Goal: Information Seeking & Learning: Find specific fact

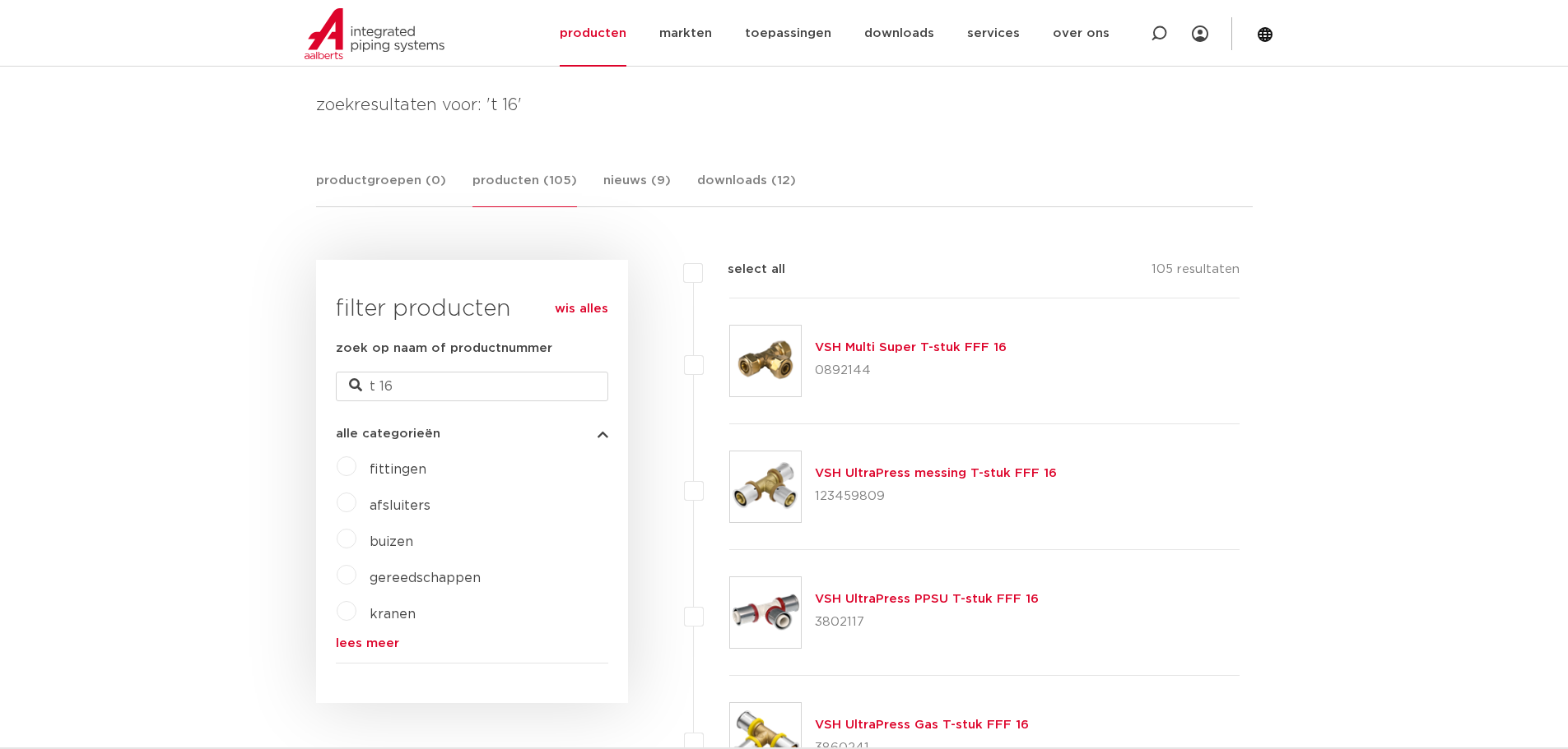
scroll to position [247, 0]
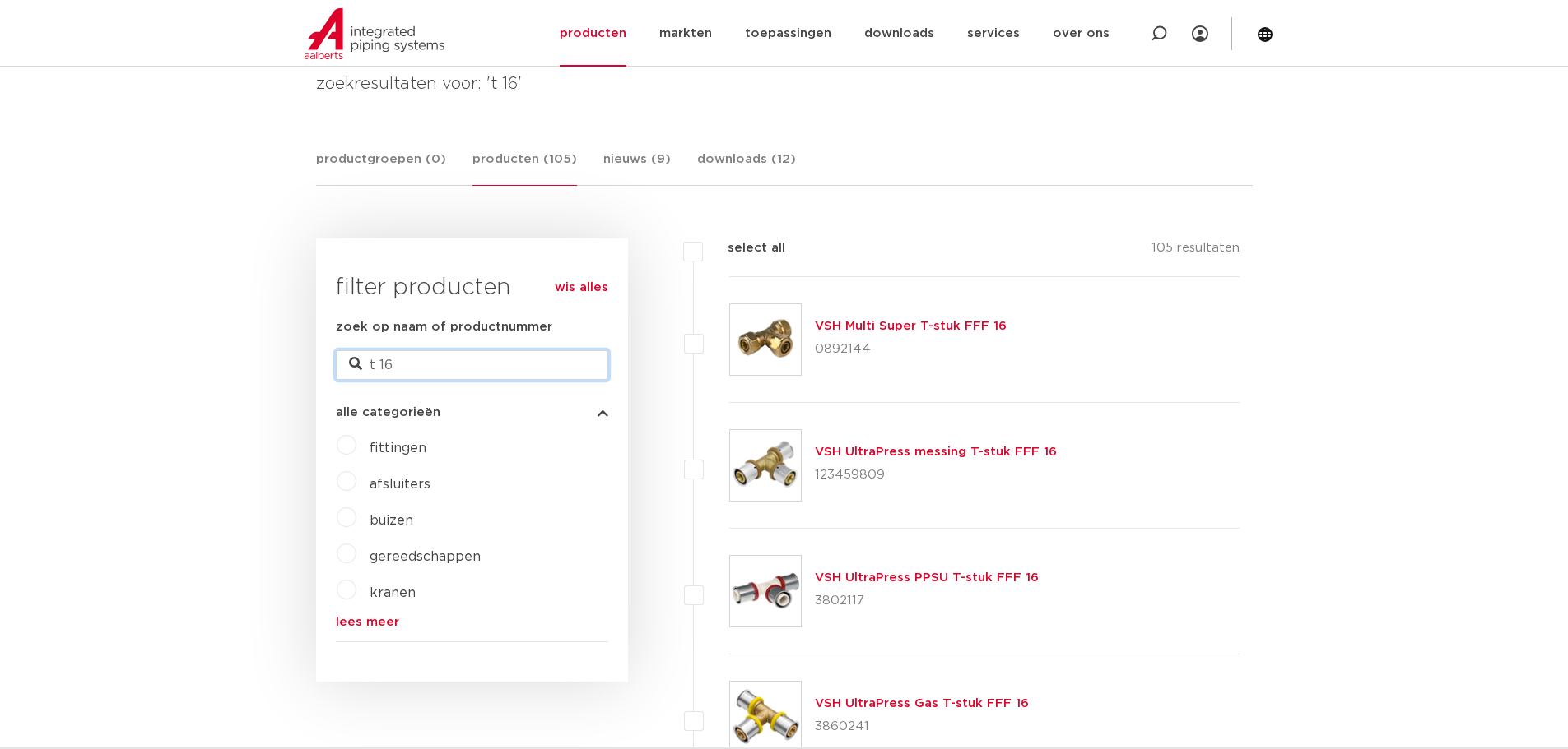
drag, startPoint x: 432, startPoint y: 368, endPoint x: 302, endPoint y: 376, distance: 130.2
click at [361, 626] on link "lees meer" at bounding box center [472, 622] width 272 height 13
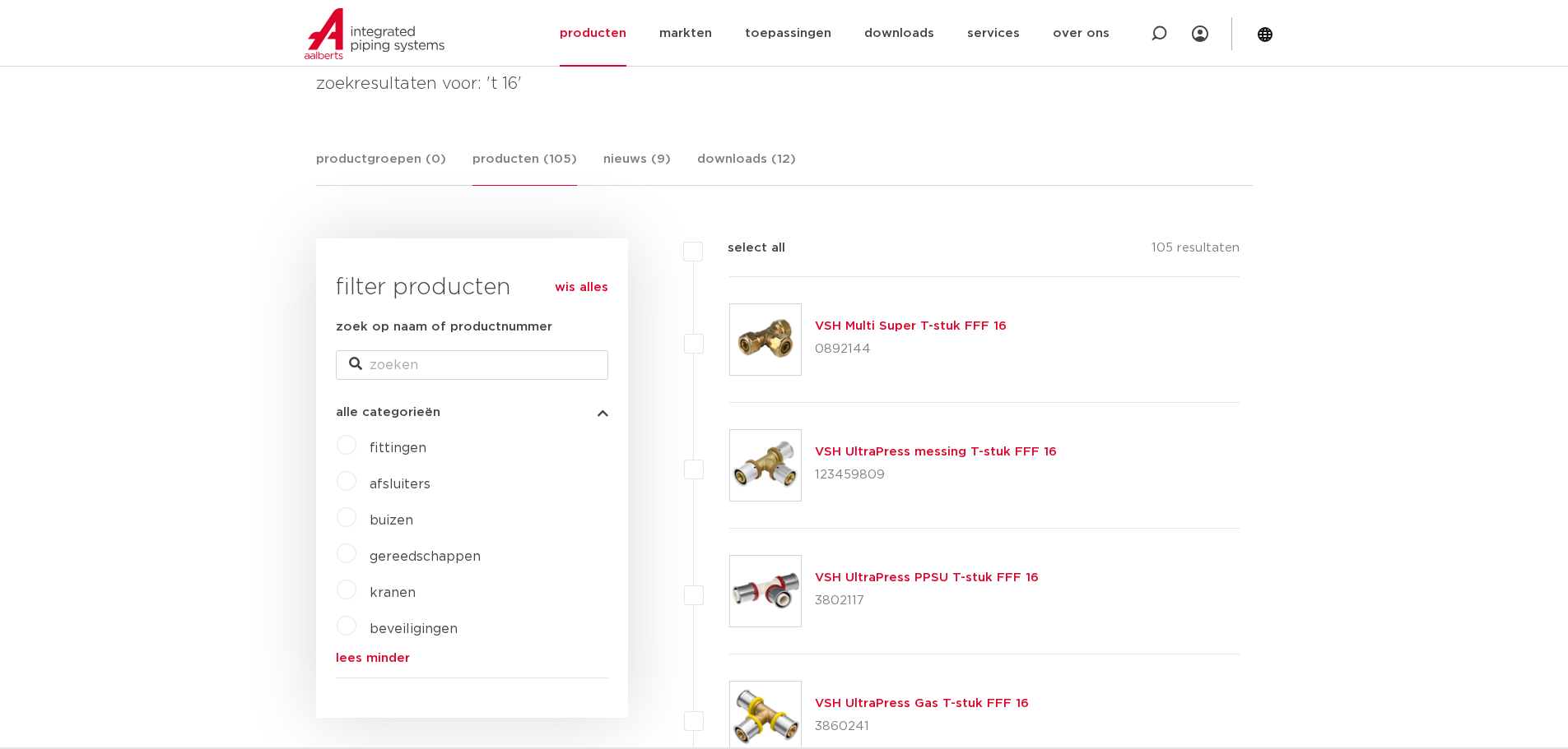
click at [379, 444] on span "fittingen" at bounding box center [397, 449] width 56 height 13
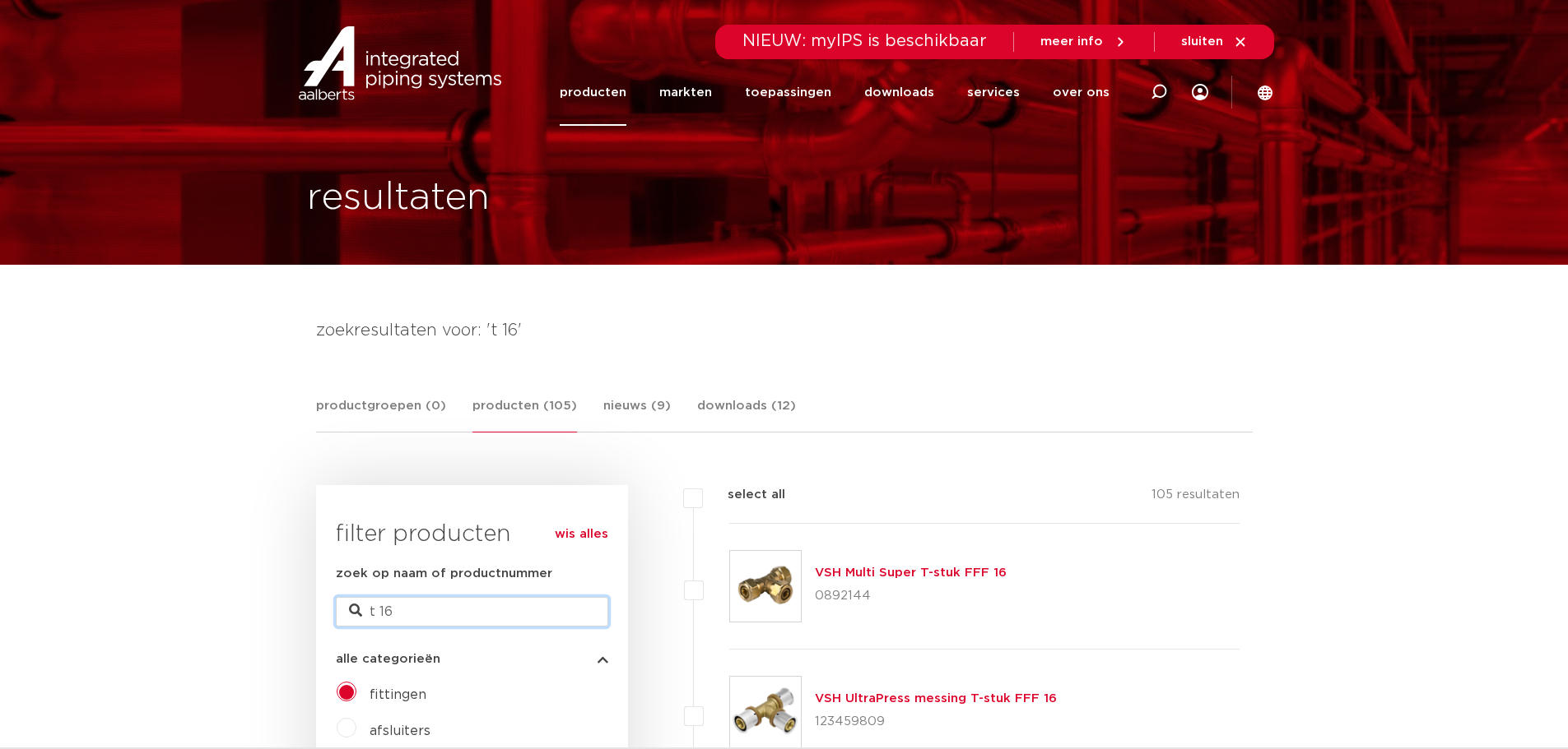
drag, startPoint x: 452, startPoint y: 598, endPoint x: 195, endPoint y: 596, distance: 257.0
type input "up t16"
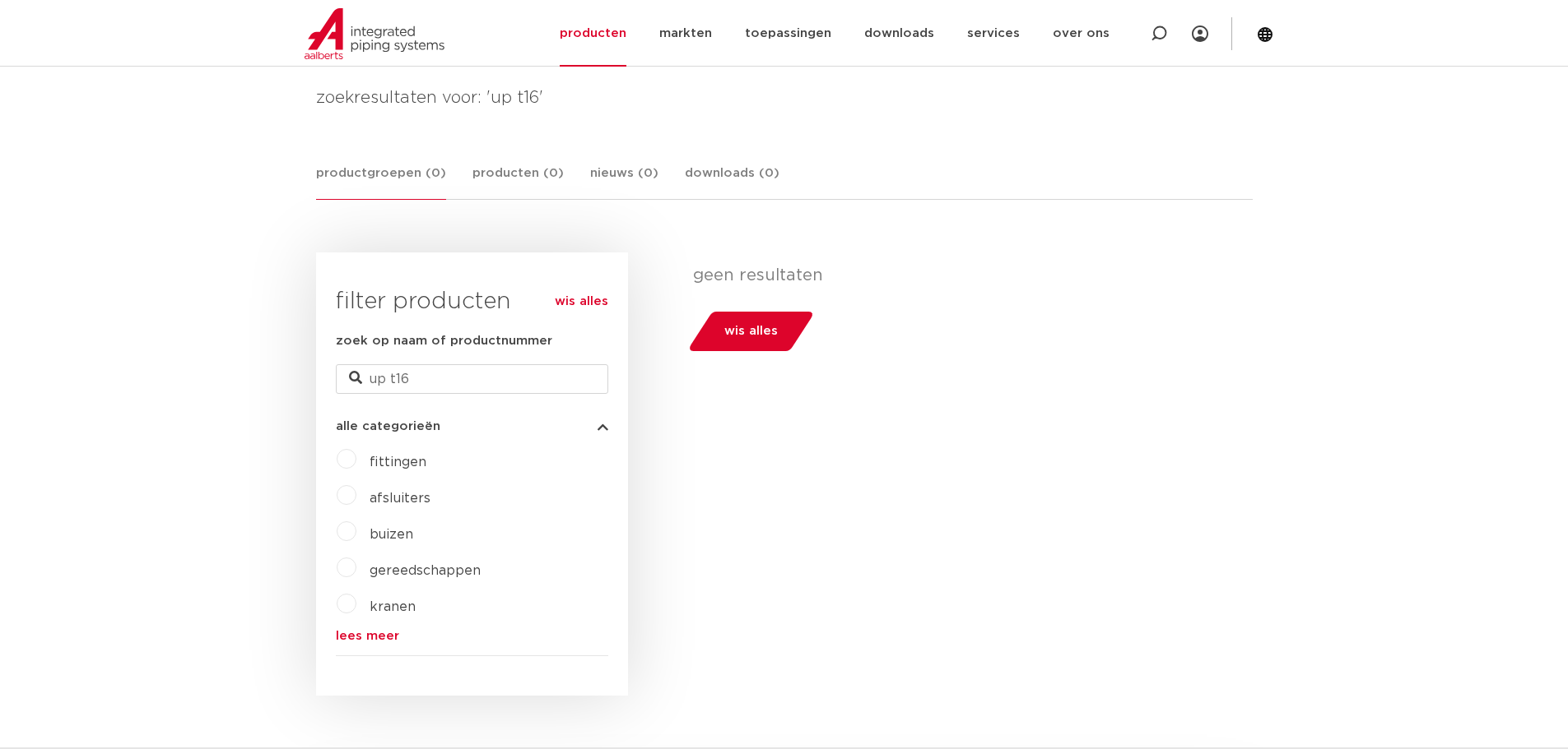
scroll to position [247, 0]
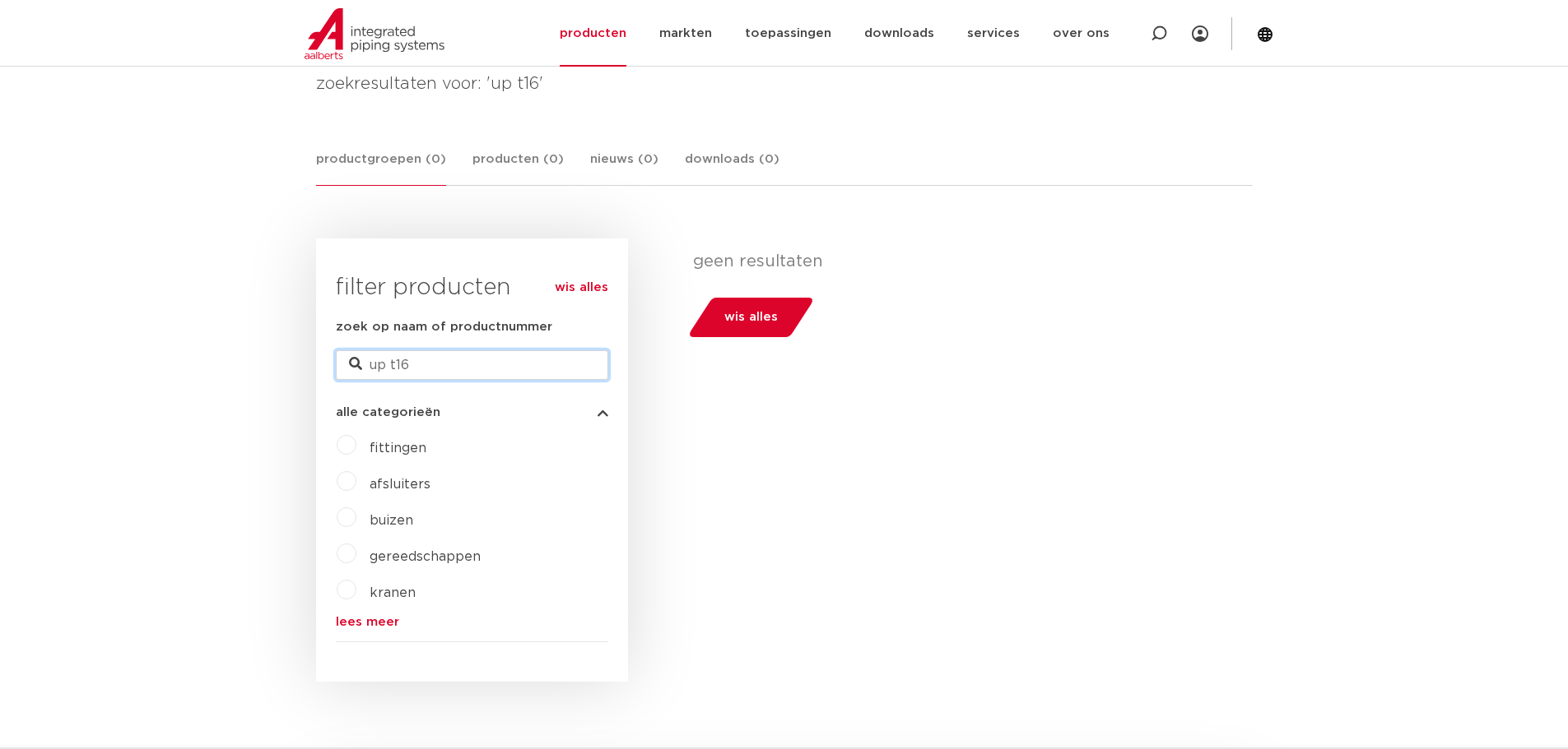
click at [397, 364] on input "up t16" at bounding box center [472, 364] width 272 height 29
type input "up t 16"
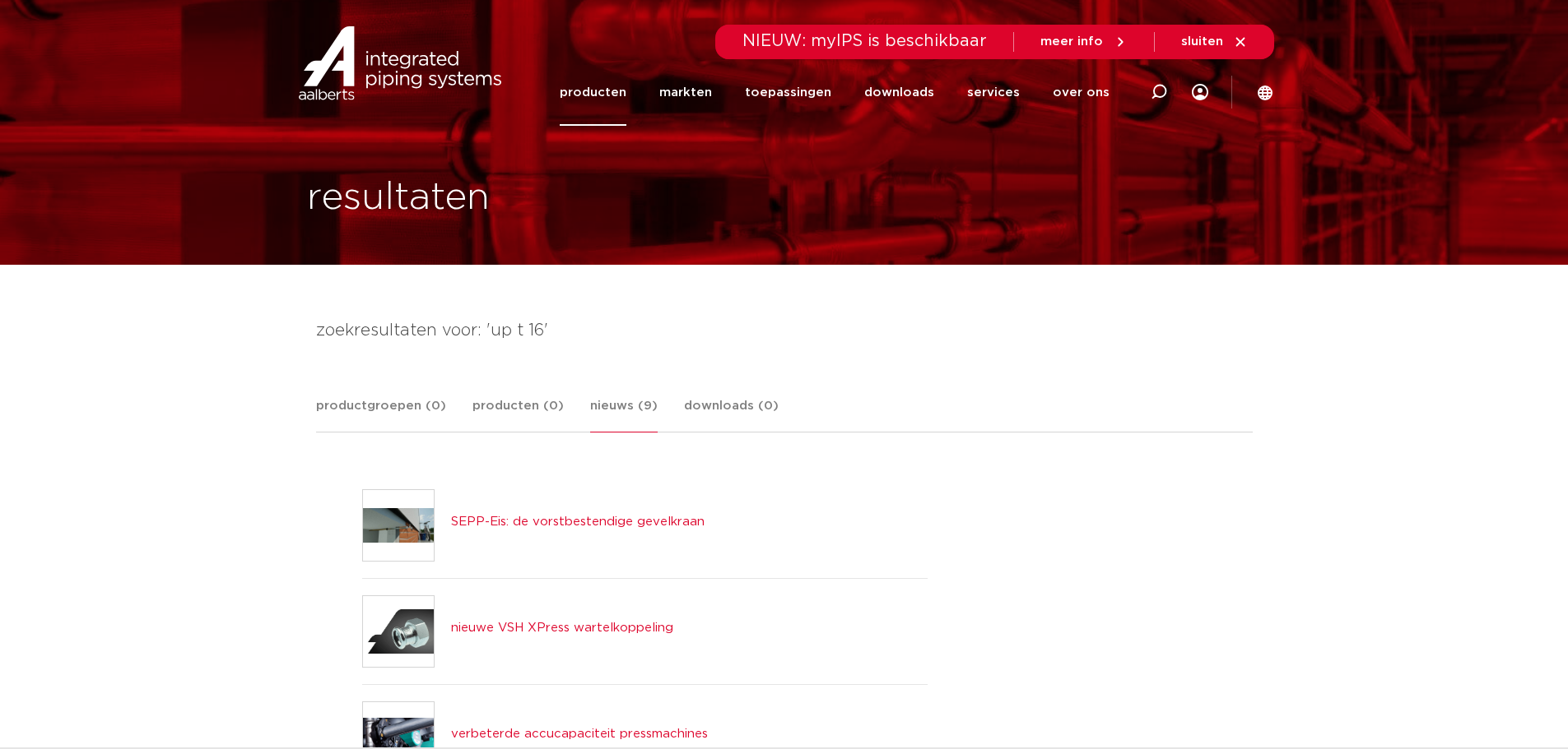
click at [608, 90] on link "producten" at bounding box center [593, 92] width 67 height 66
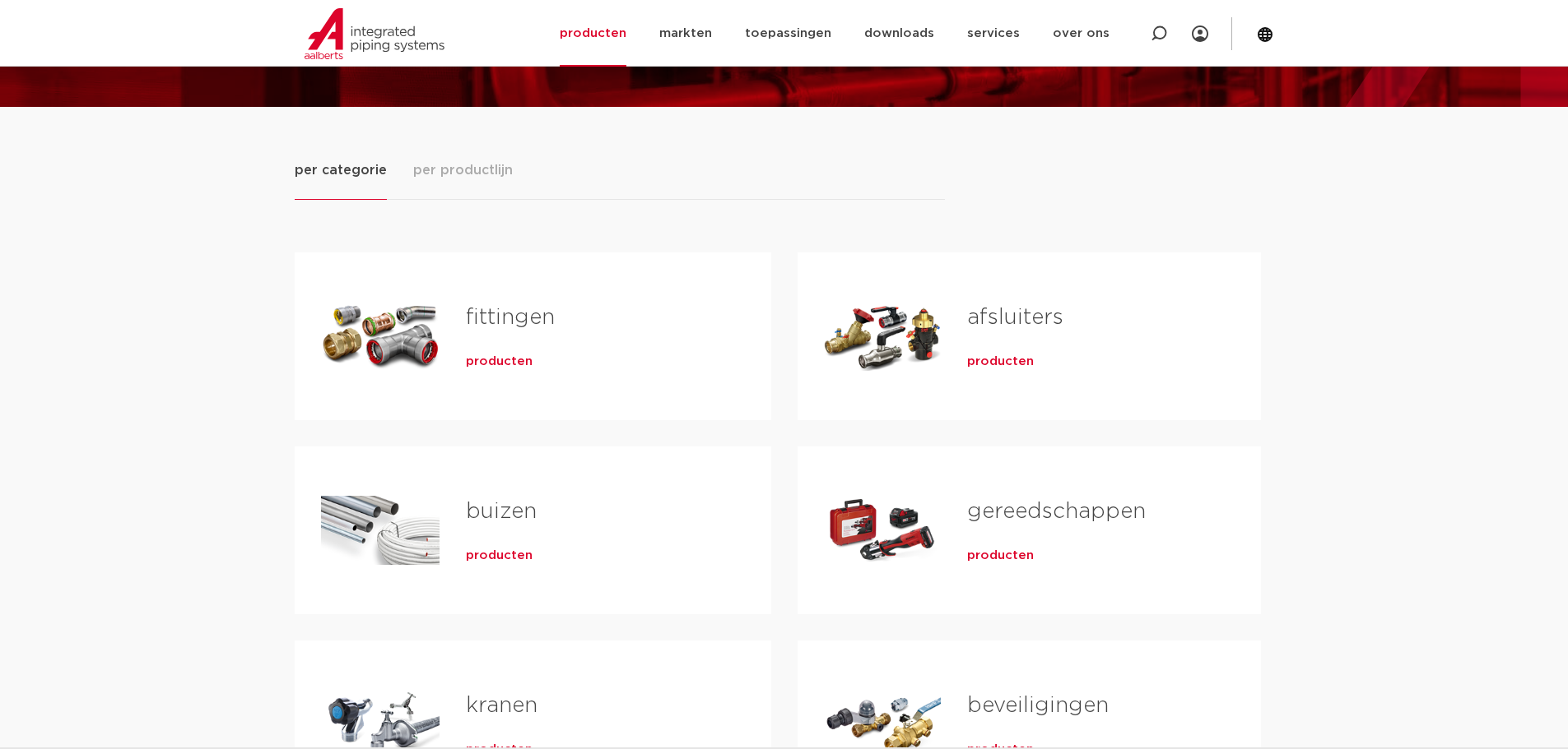
scroll to position [164, 0]
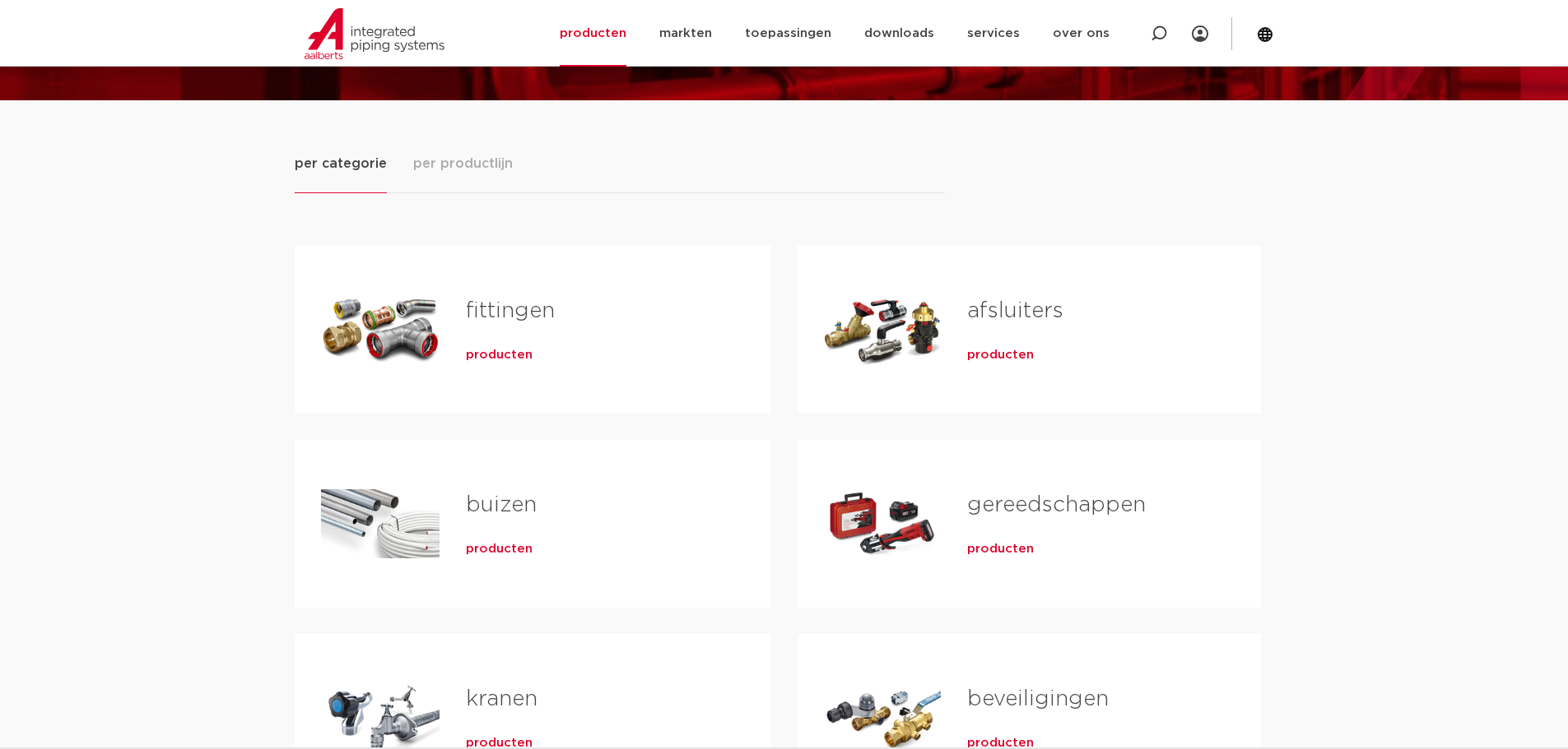
click at [487, 347] on span "producten" at bounding box center [499, 355] width 67 height 17
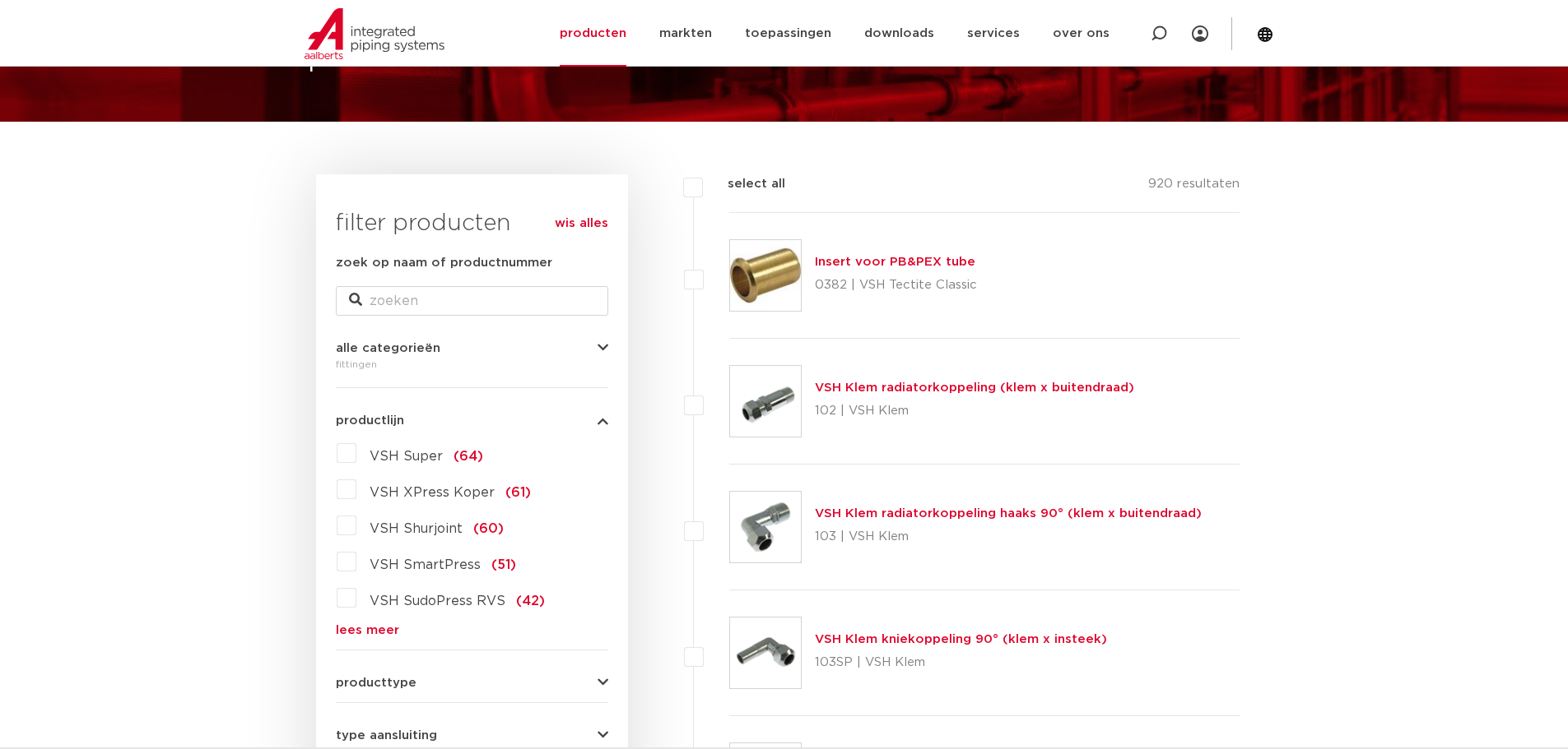
scroll to position [329, 0]
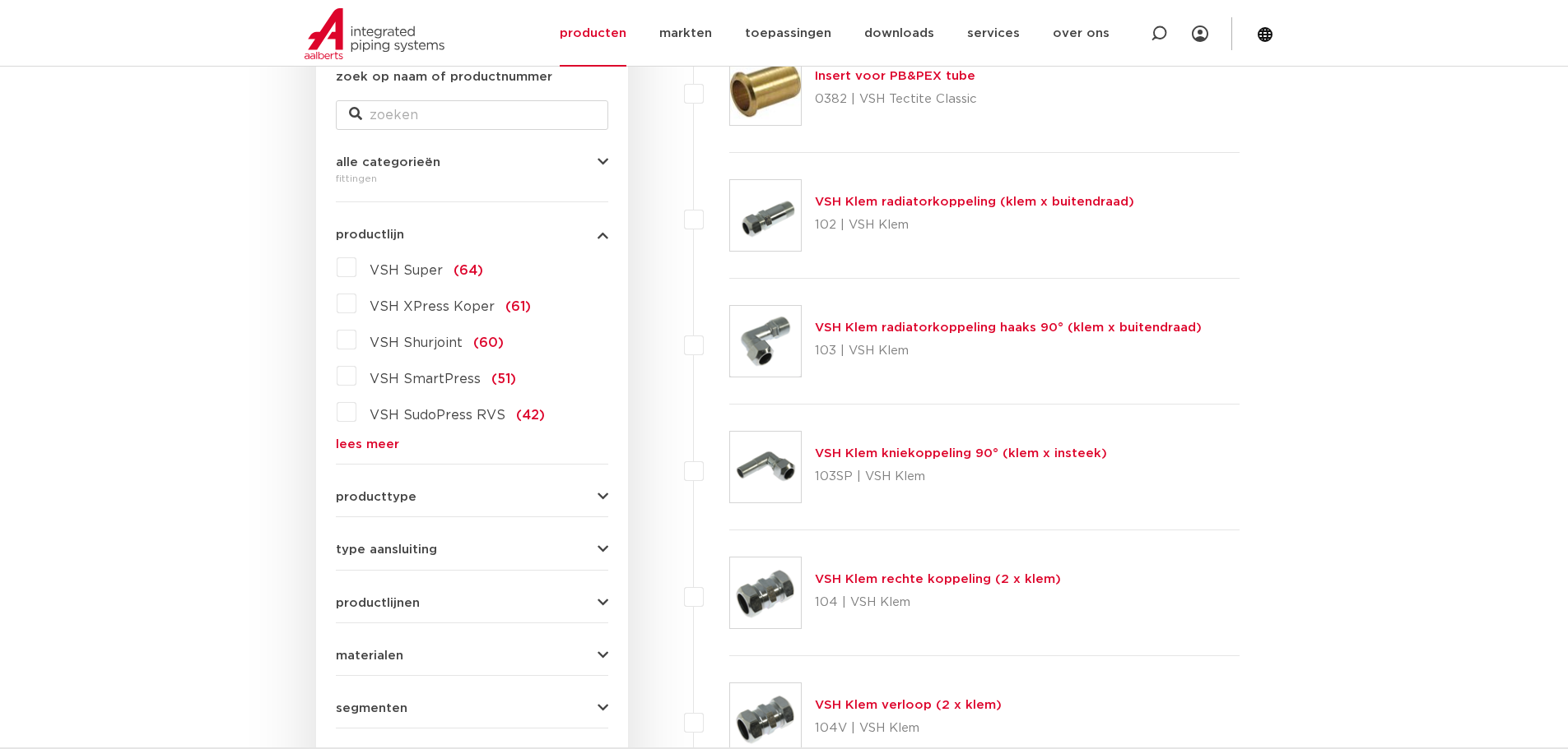
click at [345, 442] on link "lees meer" at bounding box center [472, 444] width 272 height 13
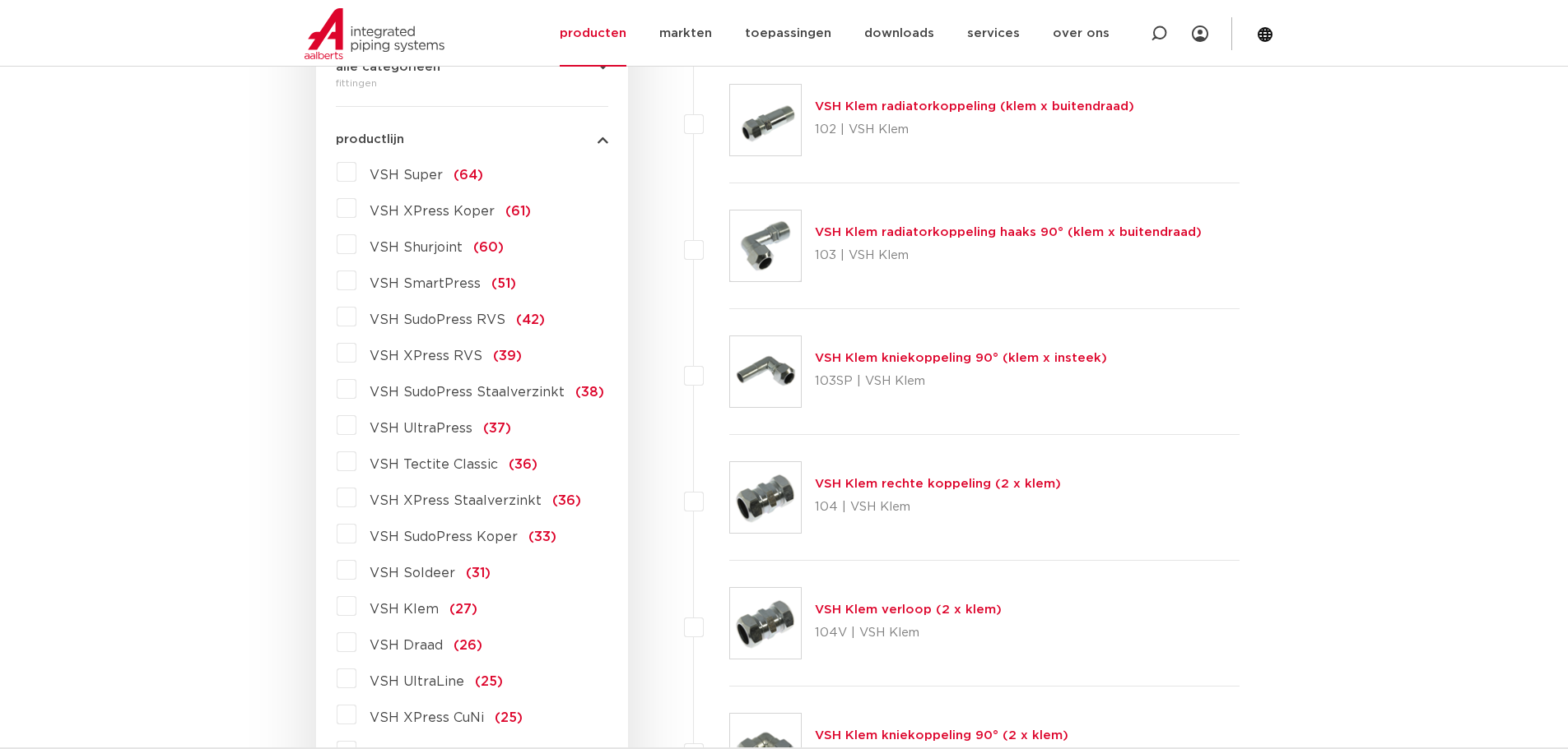
scroll to position [412, 0]
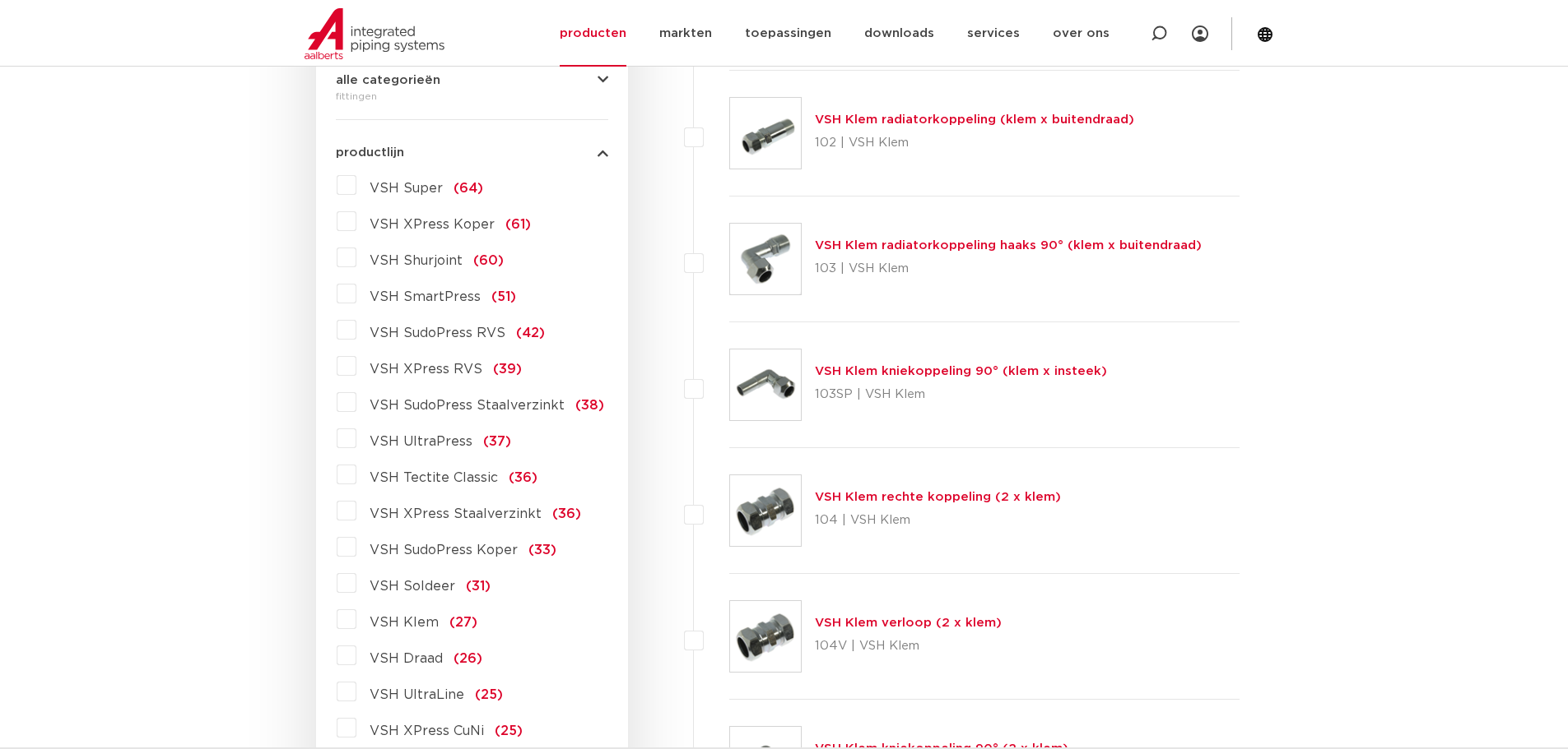
click at [428, 436] on span "VSH UltraPress" at bounding box center [421, 442] width 103 height 13
click at [0, 0] on input "VSH UltraPress (37)" at bounding box center [0, 0] width 0 height 0
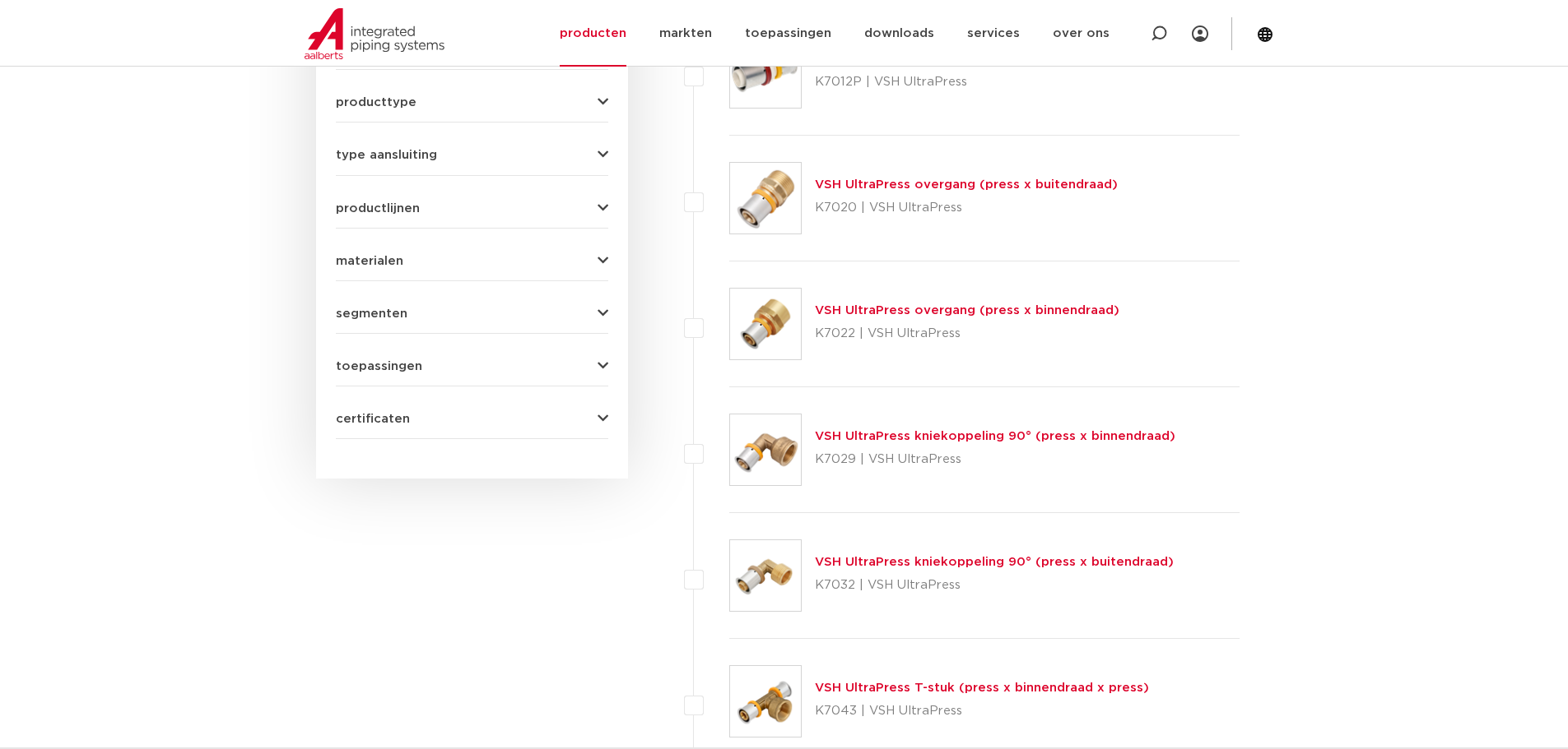
scroll to position [412, 0]
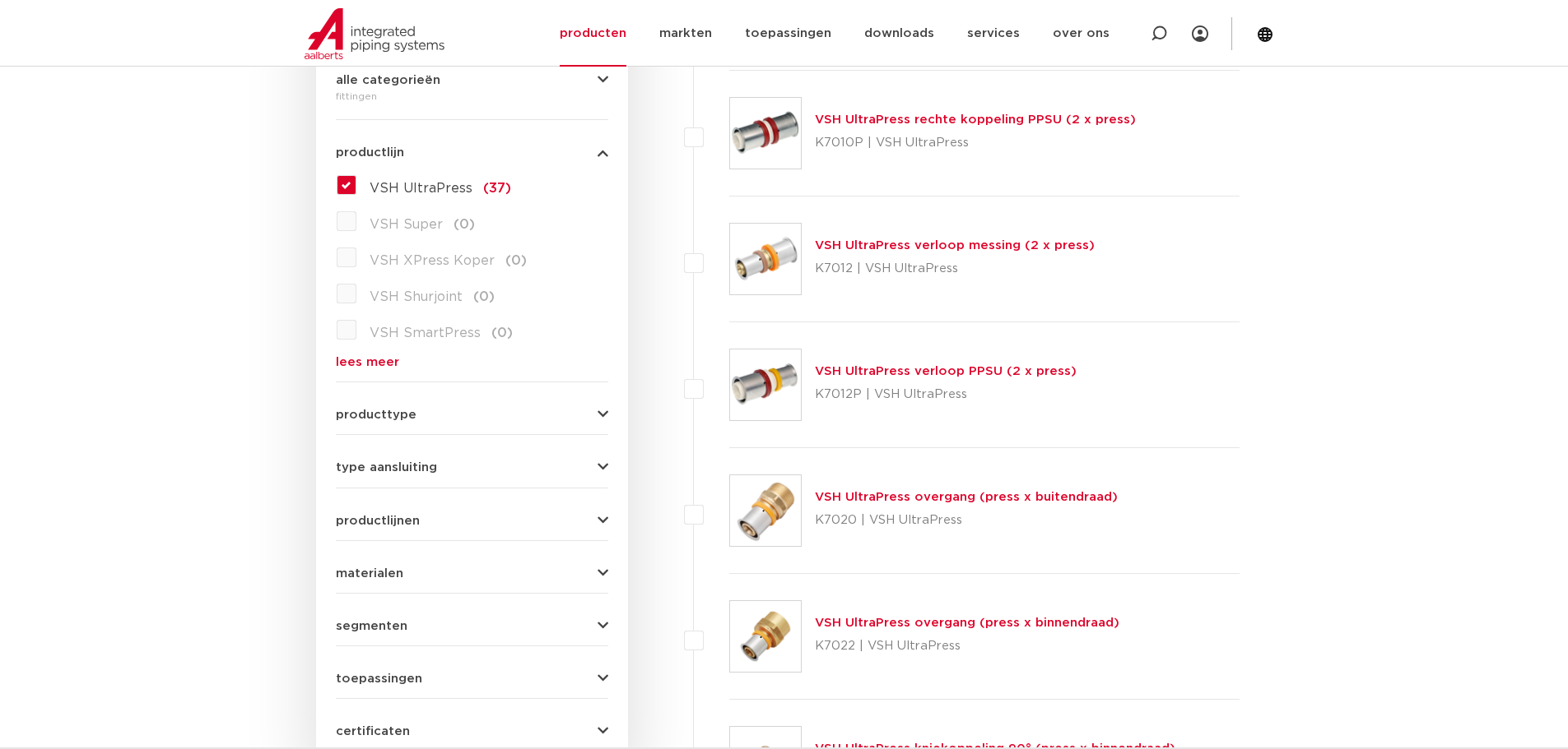
click at [376, 414] on span "producttype" at bounding box center [376, 415] width 81 height 13
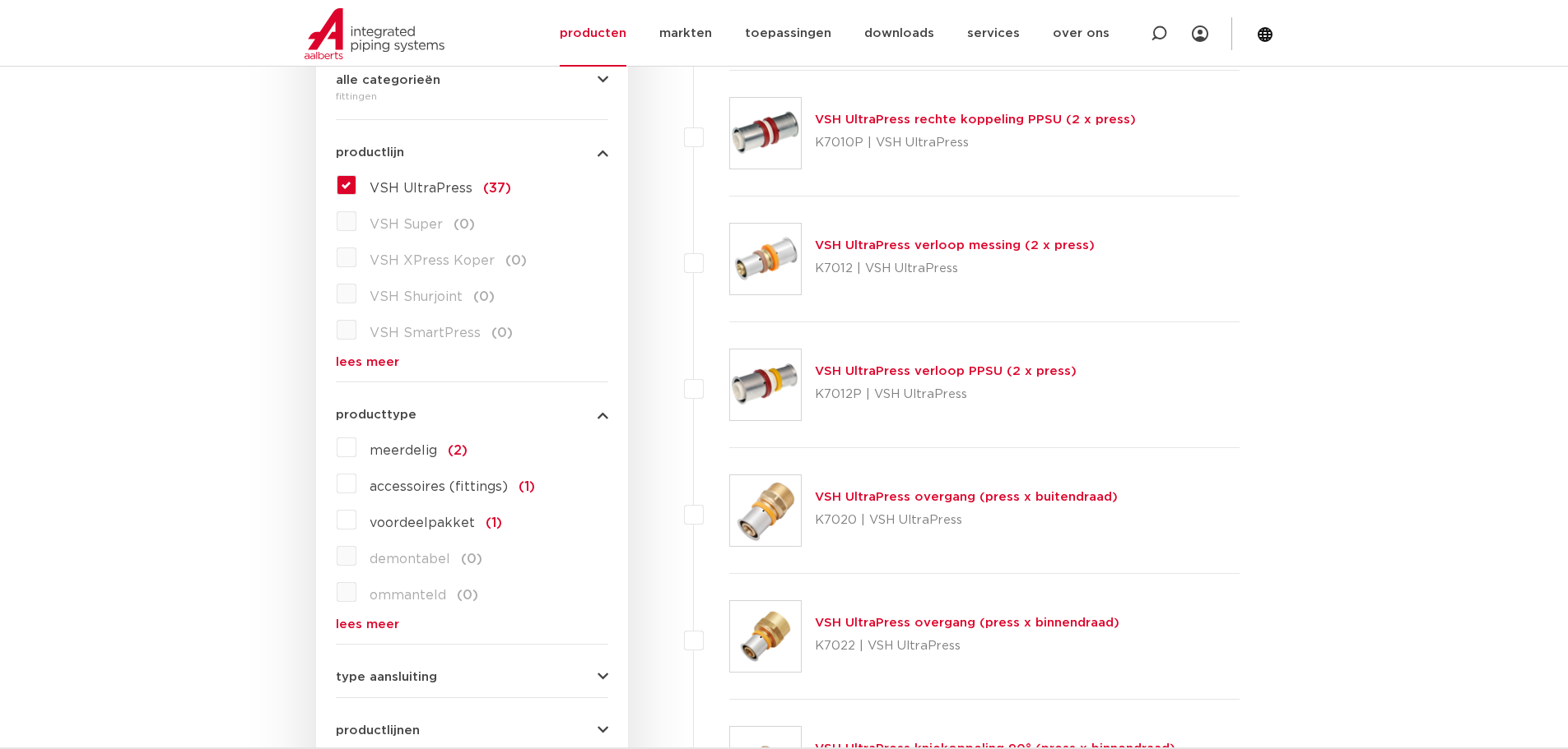
click at [376, 414] on span "producttype" at bounding box center [376, 415] width 81 height 13
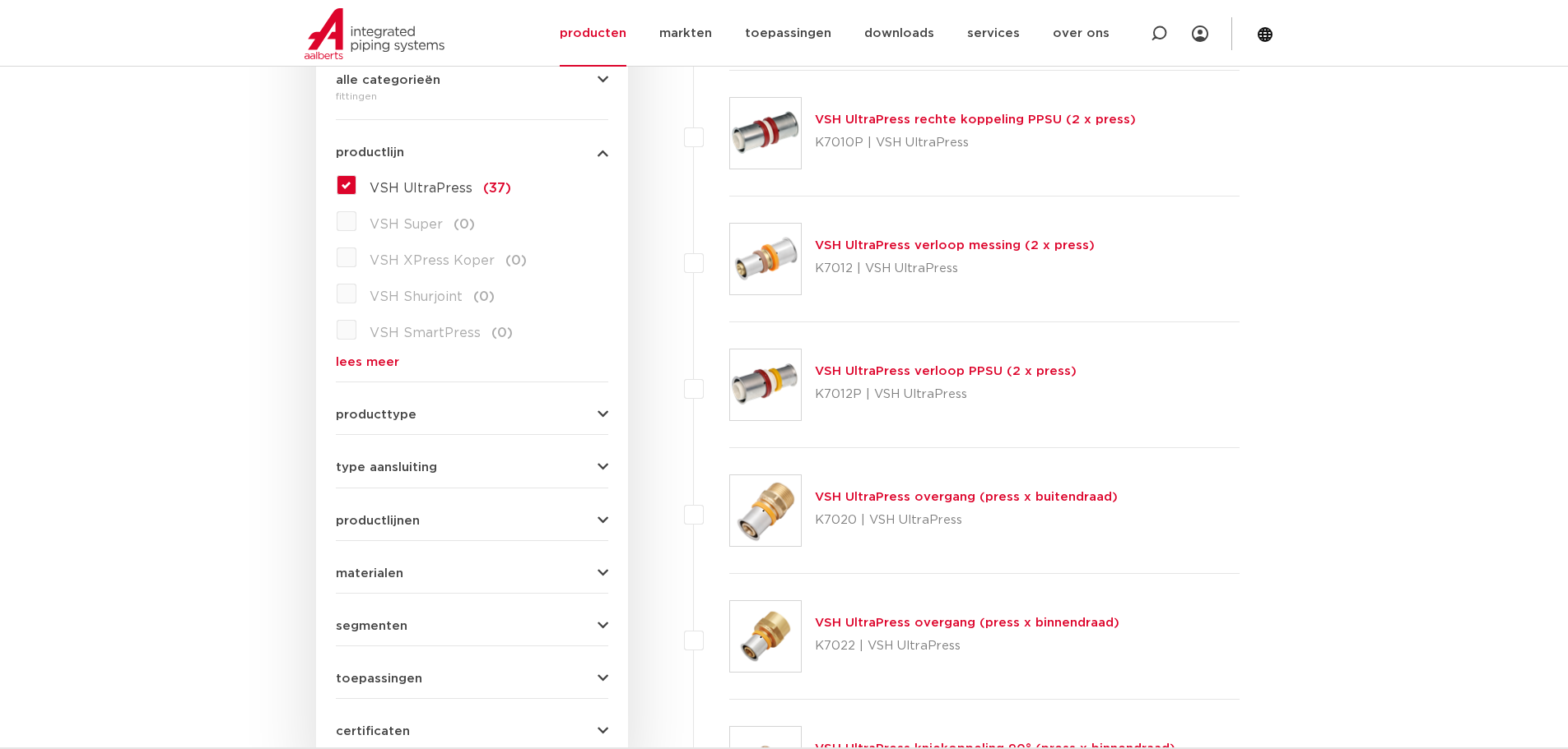
click at [386, 467] on span "type aansluiting" at bounding box center [387, 467] width 101 height 13
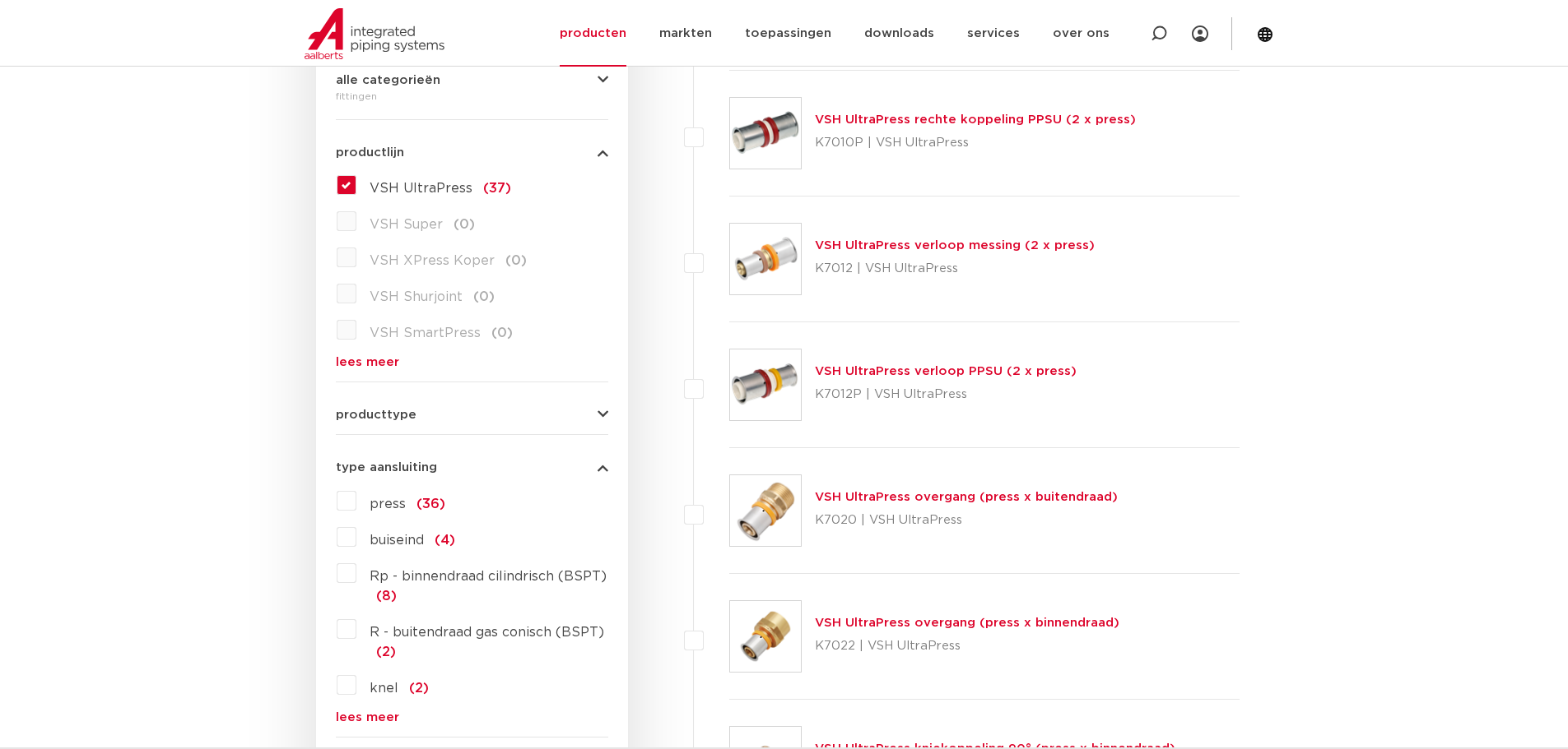
click at [386, 467] on span "type aansluiting" at bounding box center [387, 467] width 101 height 13
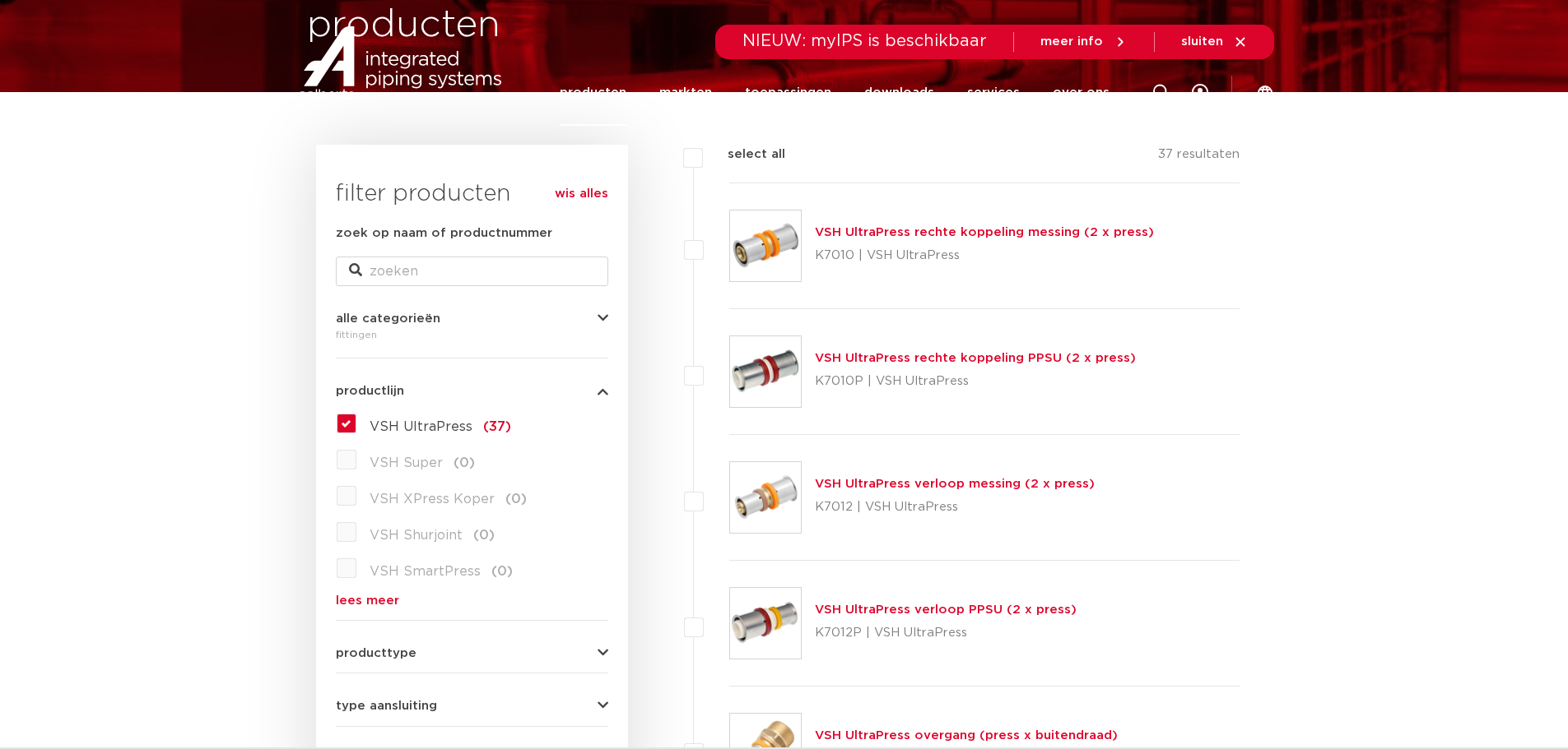
scroll to position [0, 0]
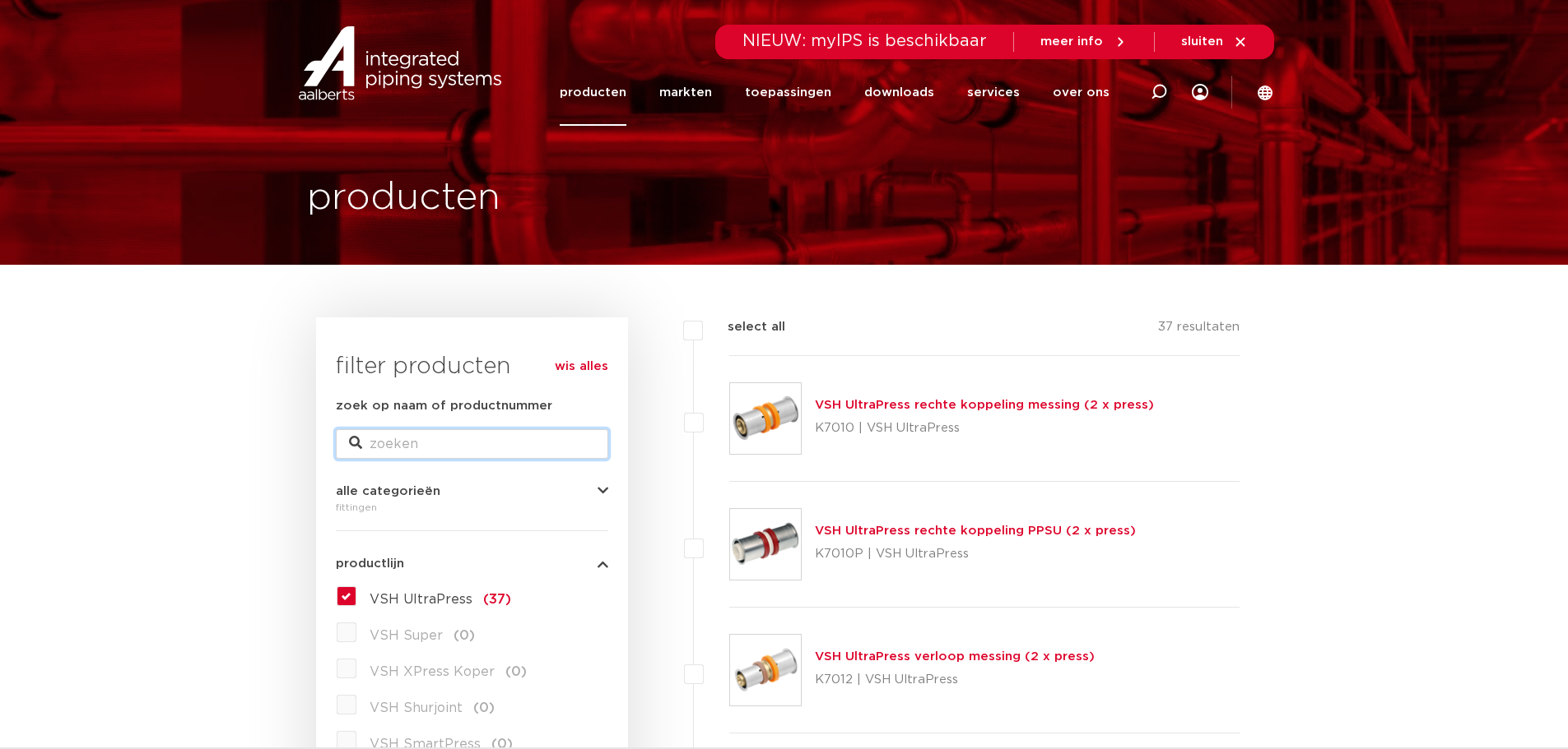
click at [405, 435] on input "zoek op naam of productnummer" at bounding box center [472, 444] width 272 height 29
type input "ultrapress t"
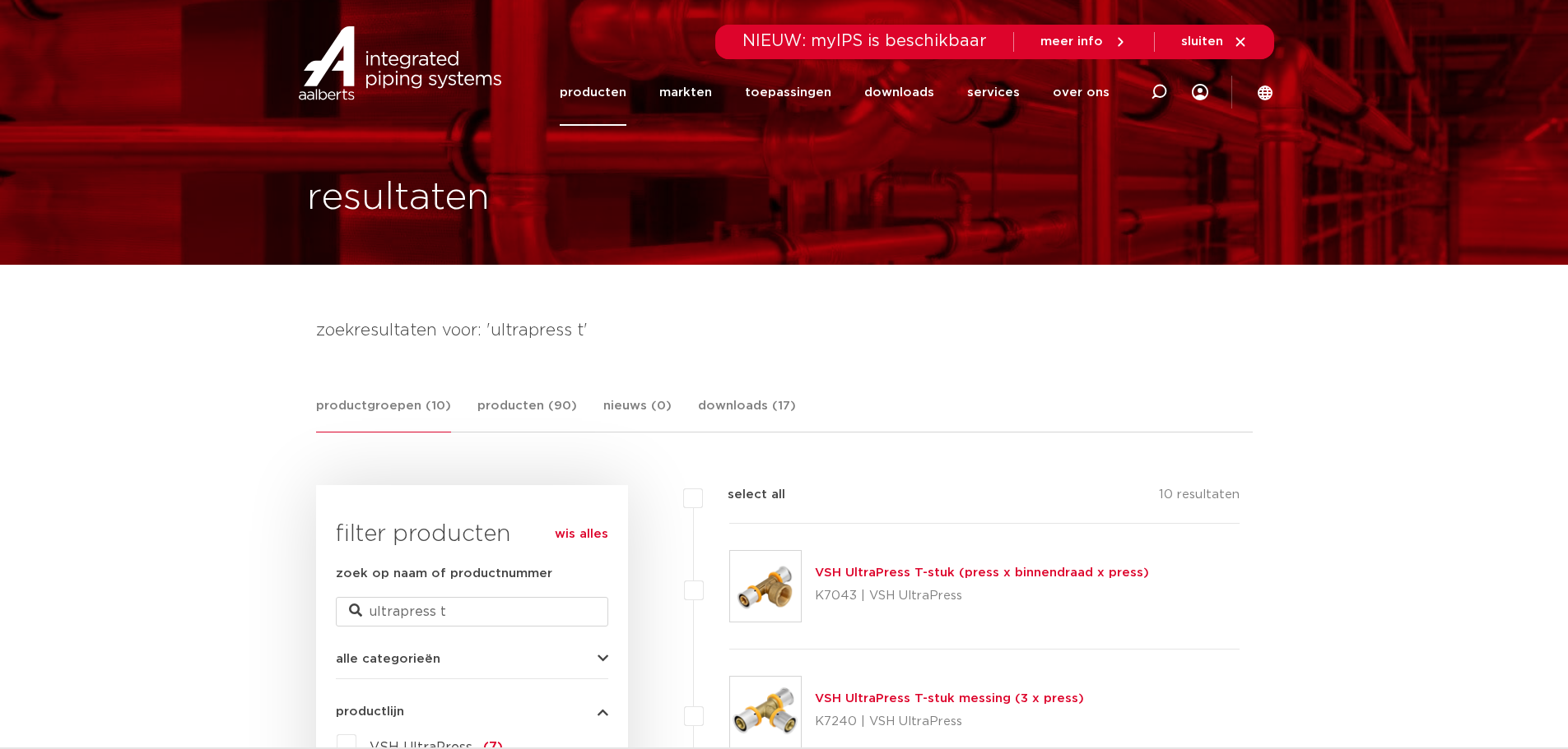
click at [876, 574] on link "VSH UltraPress T-stuk (press x binnendraad x press)" at bounding box center [981, 572] width 334 height 13
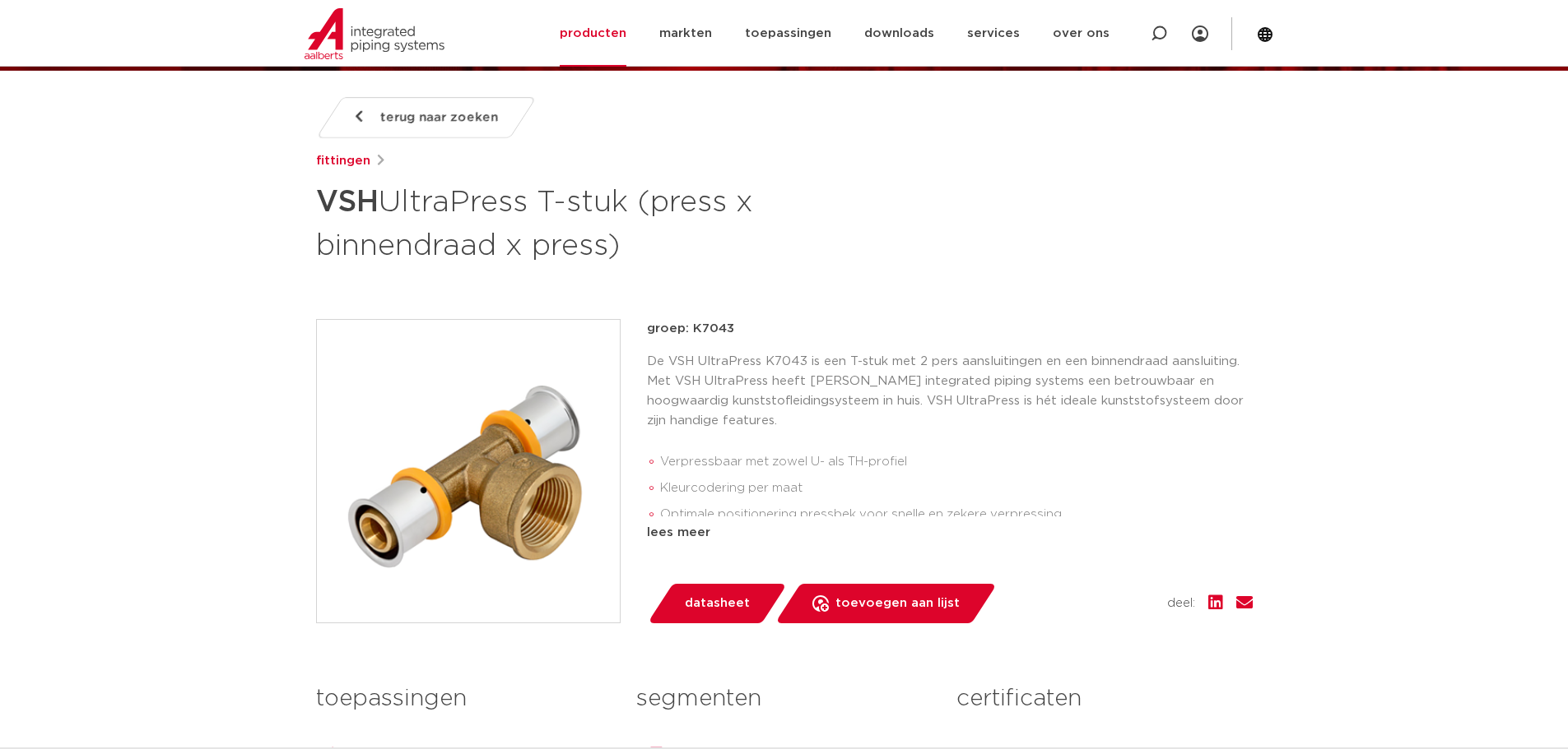
scroll to position [164, 0]
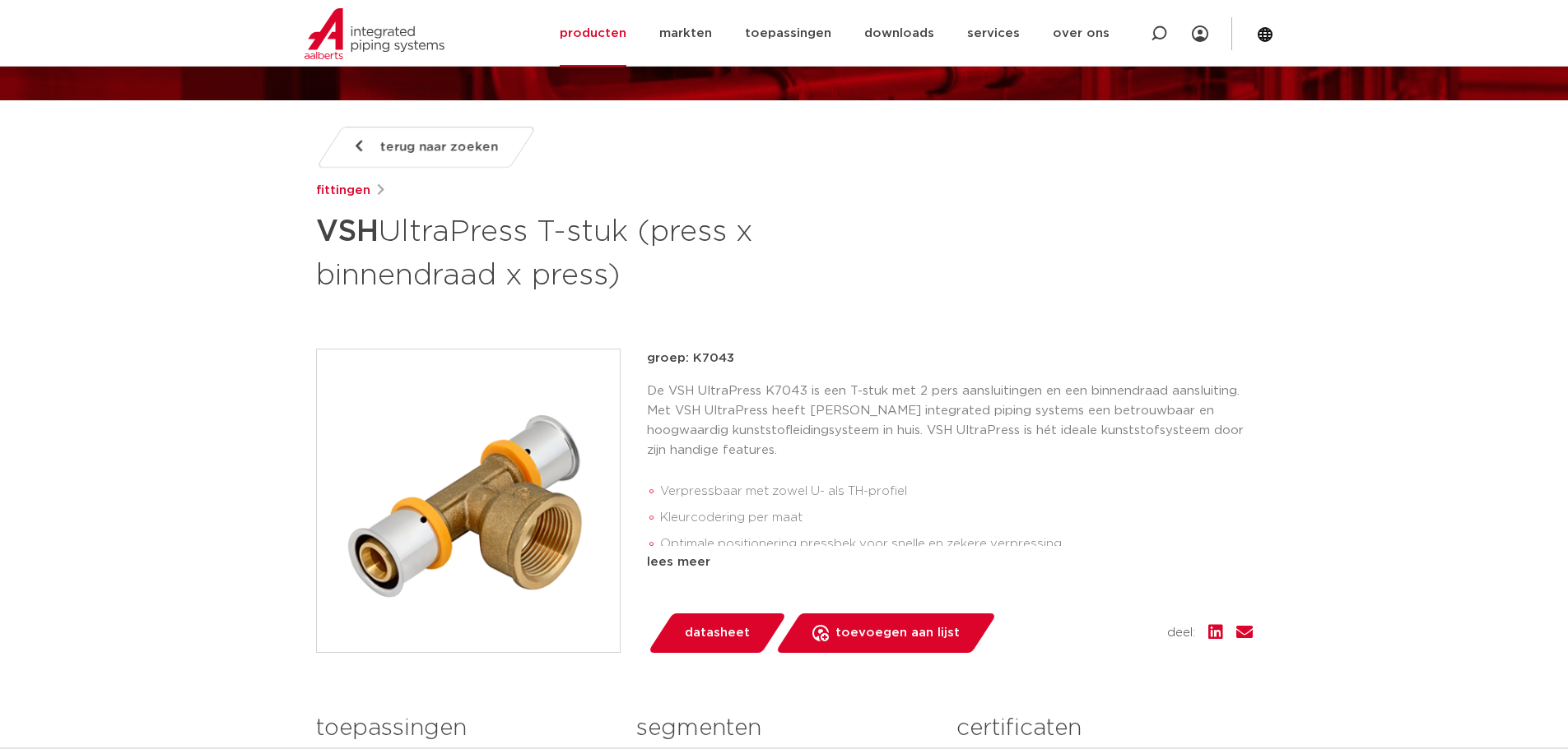
click at [403, 146] on span "terug naar zoeken" at bounding box center [439, 146] width 118 height 26
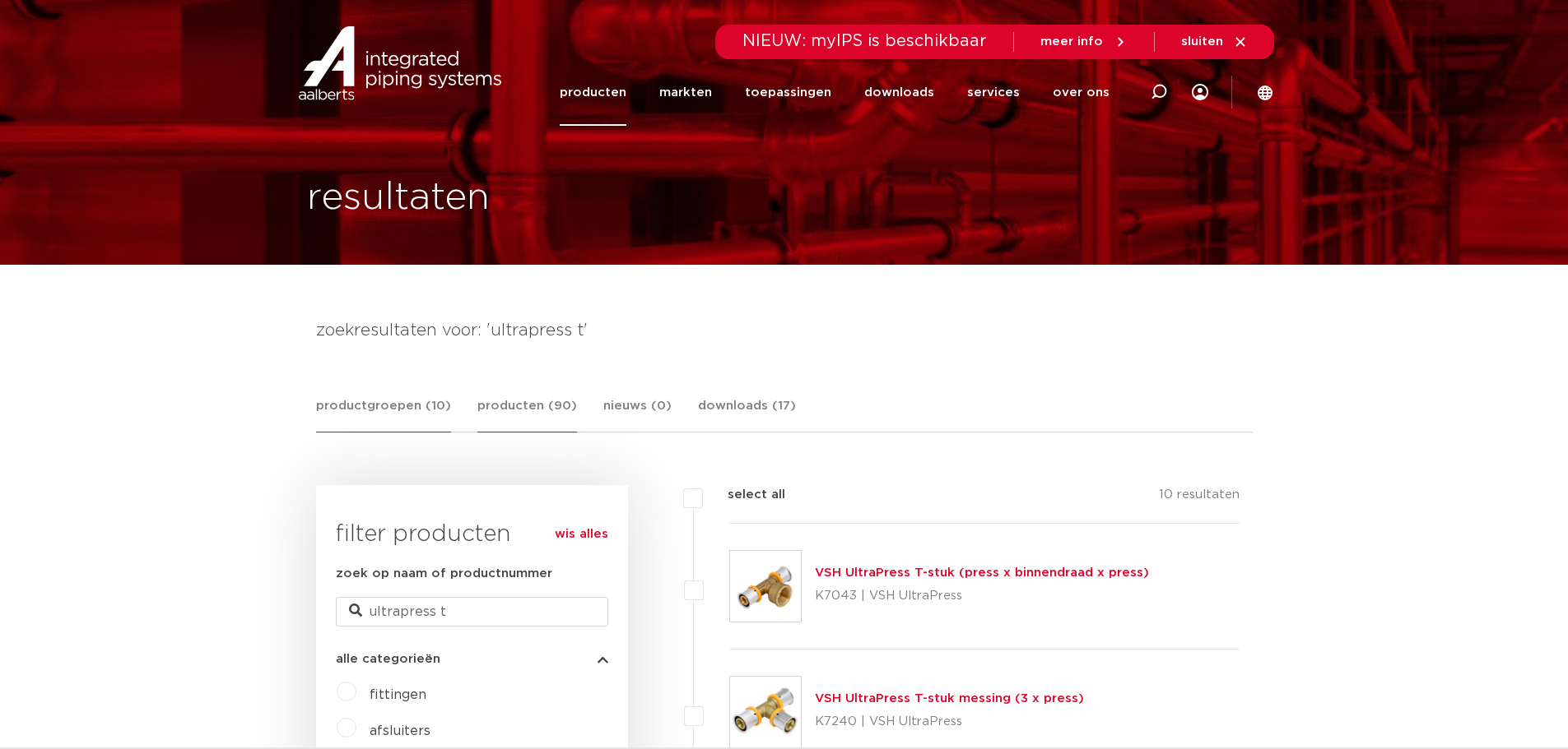
click at [517, 406] on link "producten (90)" at bounding box center [527, 414] width 99 height 36
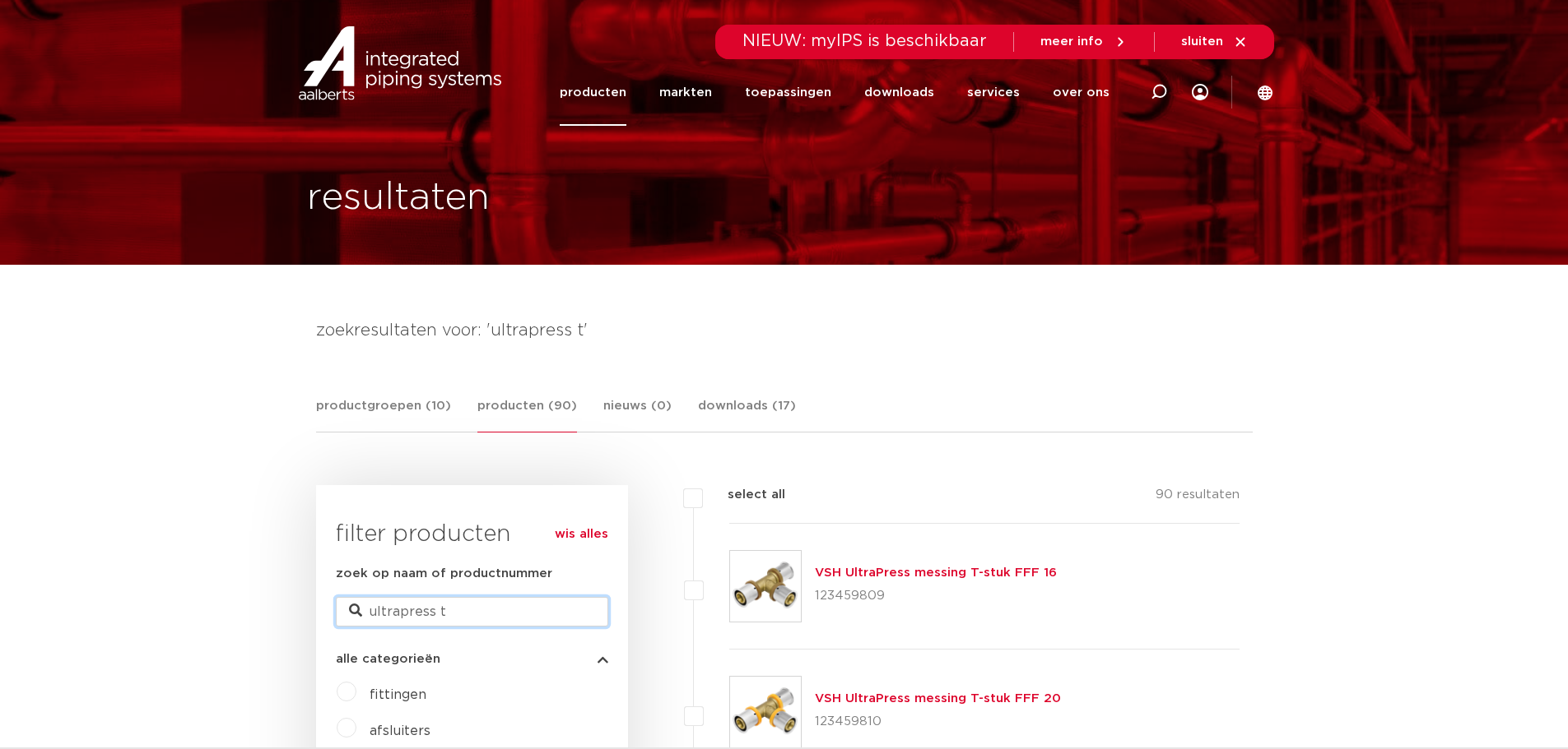
click at [451, 609] on input "ultrapress t" at bounding box center [472, 611] width 272 height 29
type input "ultrapress t 16x1/2"
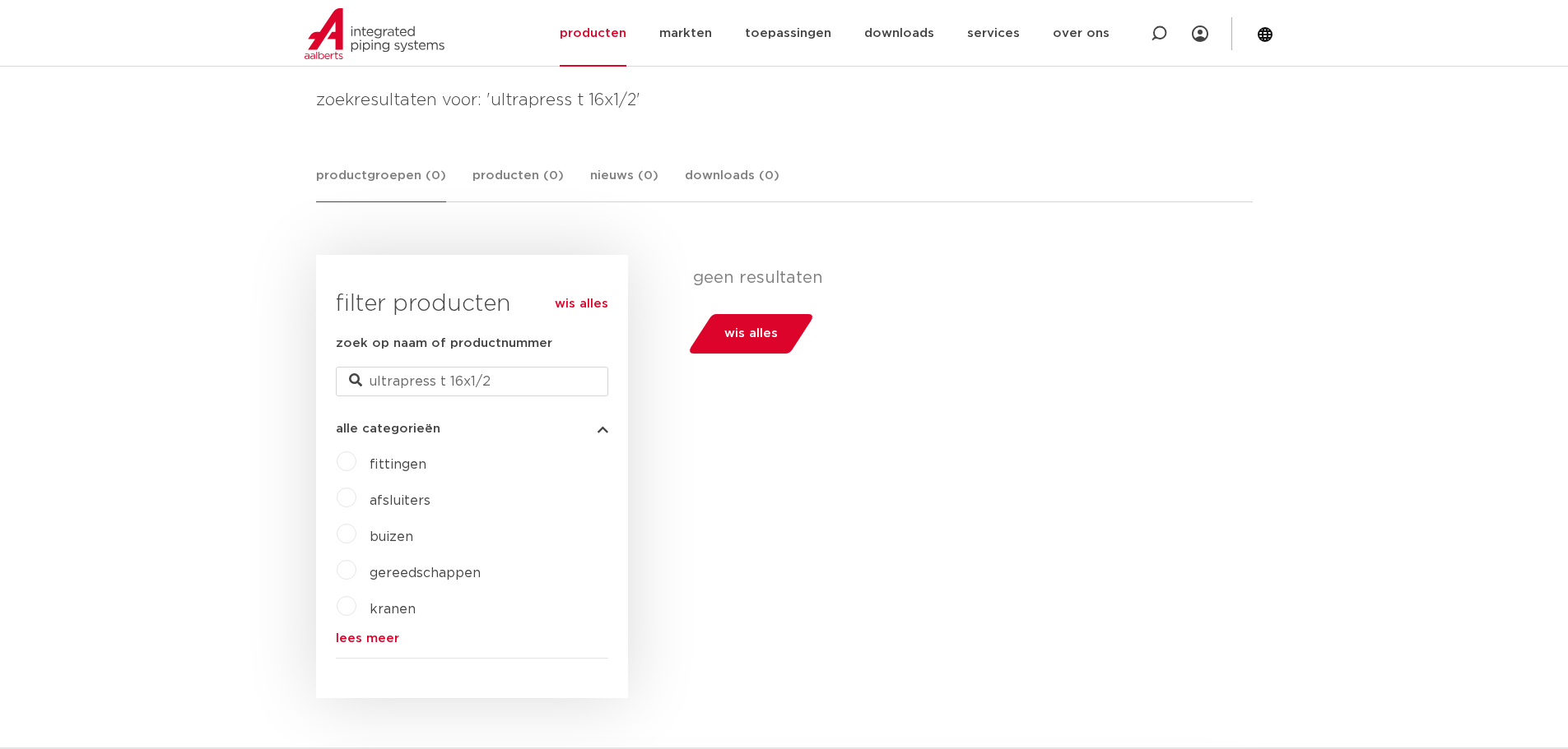
scroll to position [82, 0]
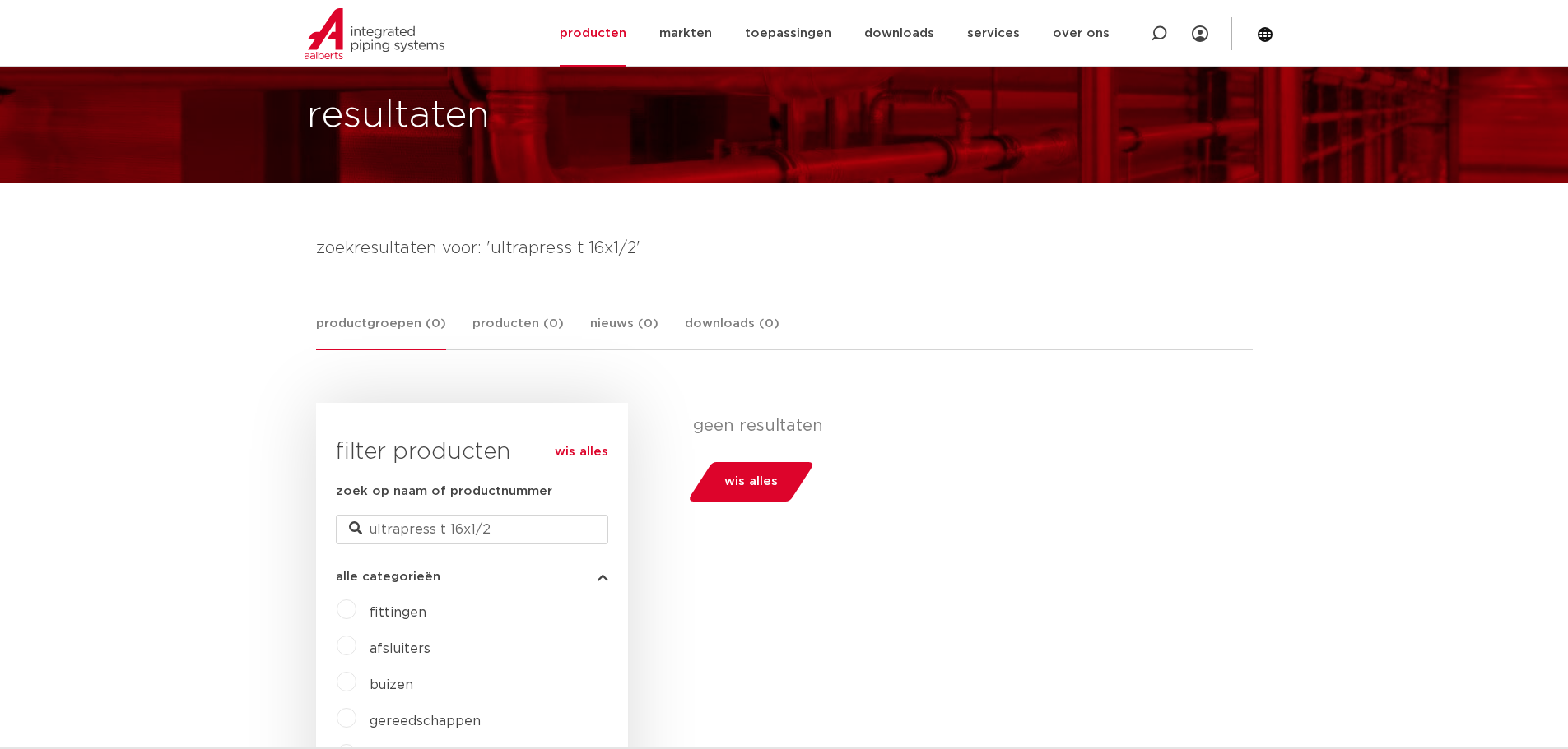
click at [760, 476] on span "wis alles" at bounding box center [751, 481] width 54 height 26
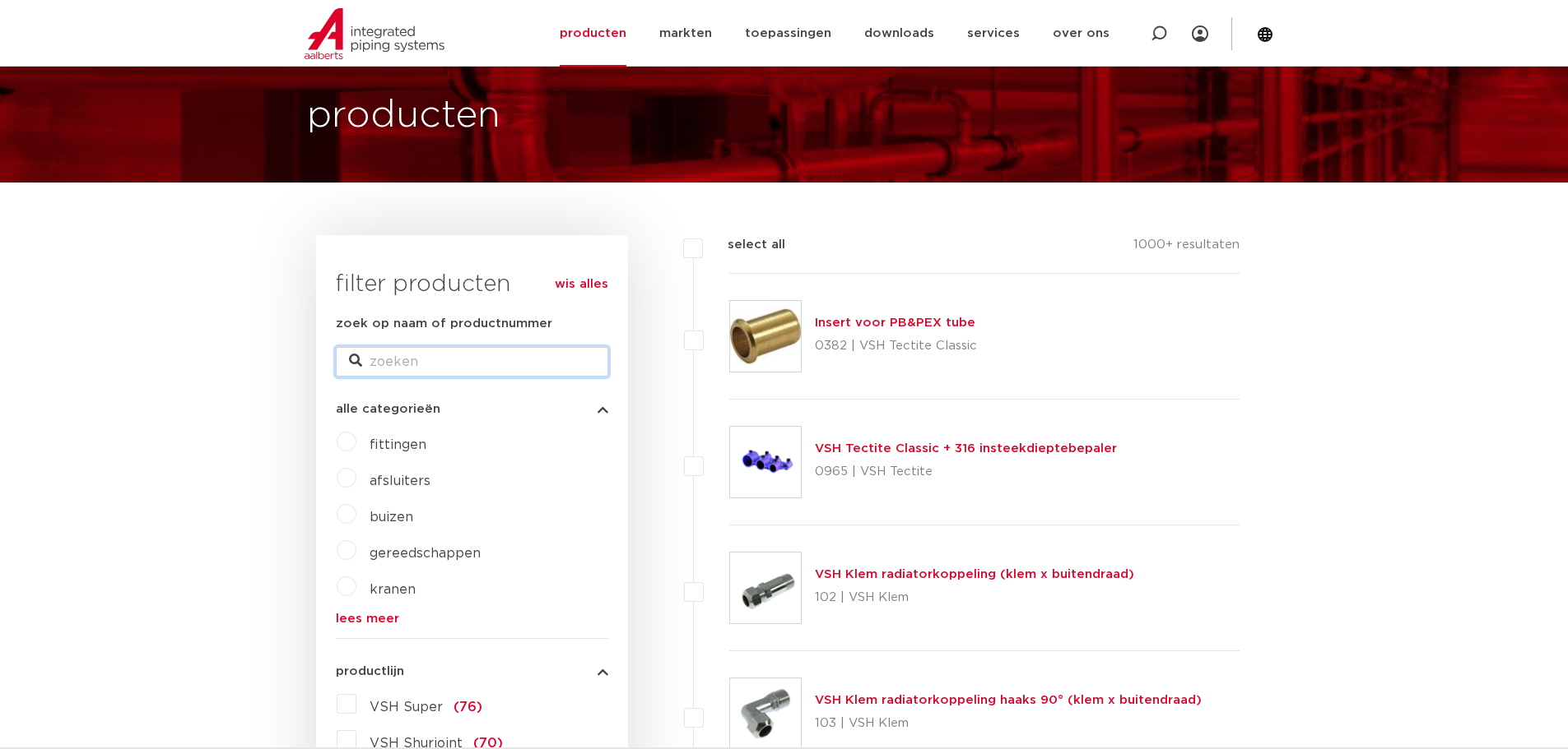
click at [405, 367] on input "zoek op naam of productnummer" at bounding box center [472, 361] width 272 height 29
type input "ultrapress t"
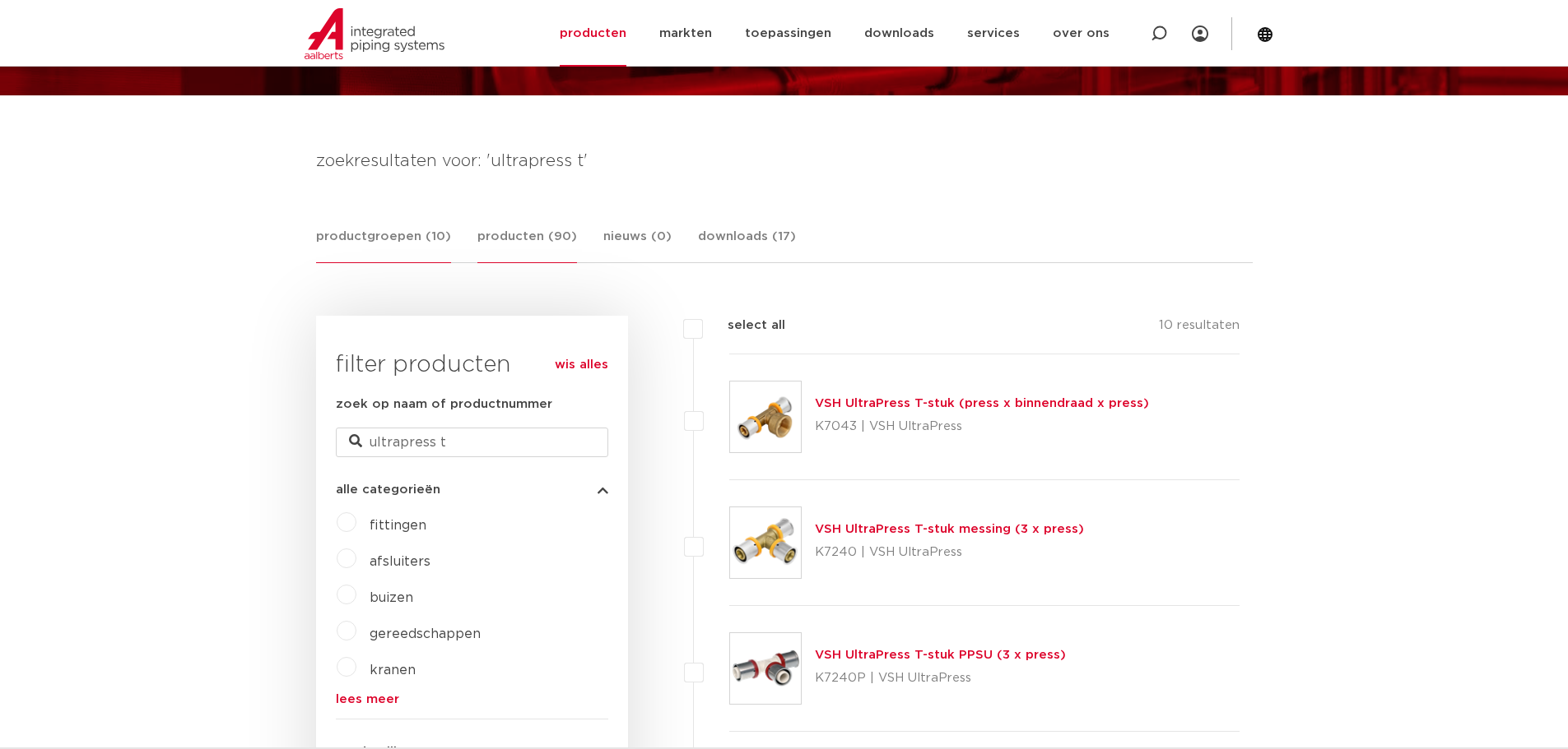
scroll to position [164, 0]
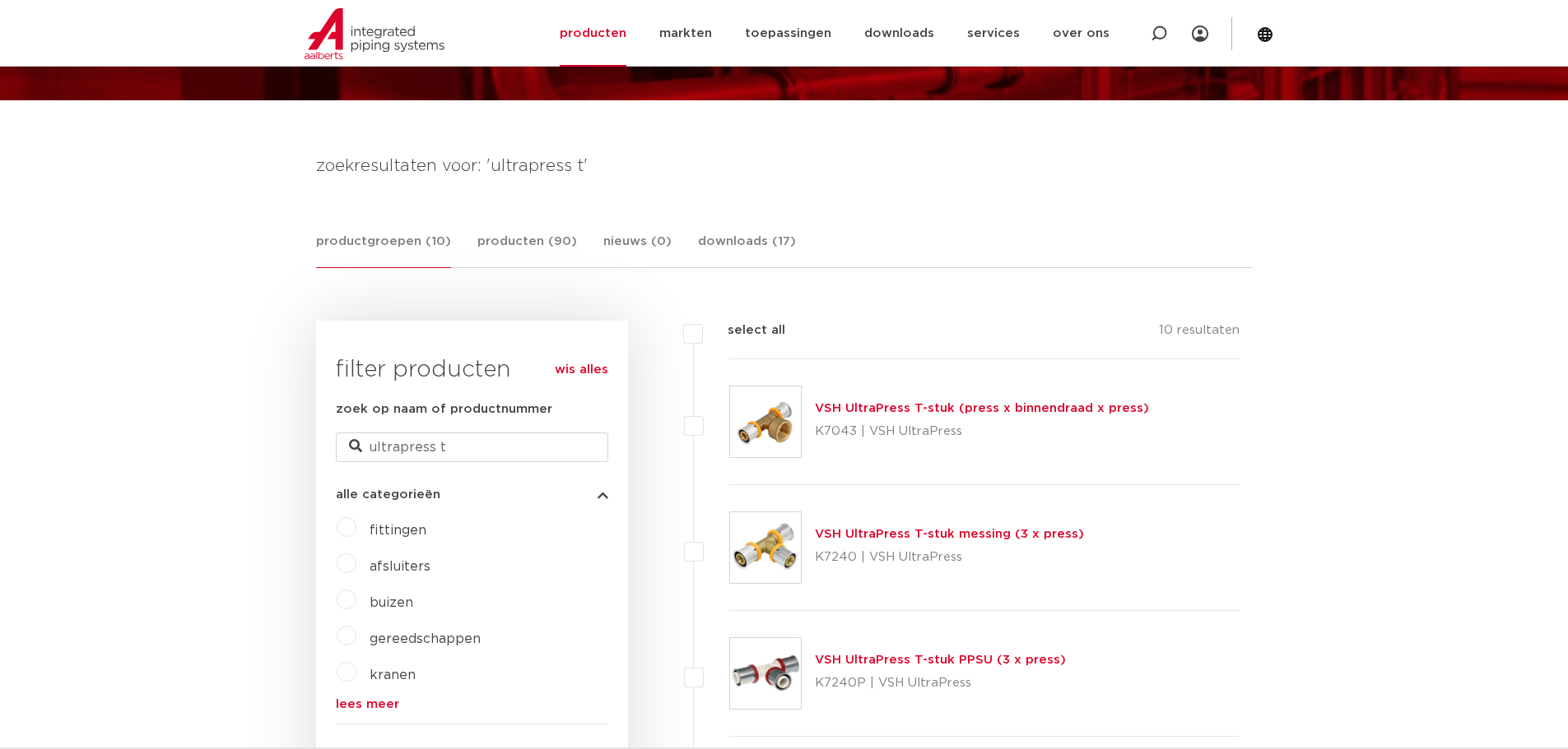
click at [852, 407] on link "VSH UltraPress T-stuk (press x binnendraad x press)" at bounding box center [981, 408] width 334 height 13
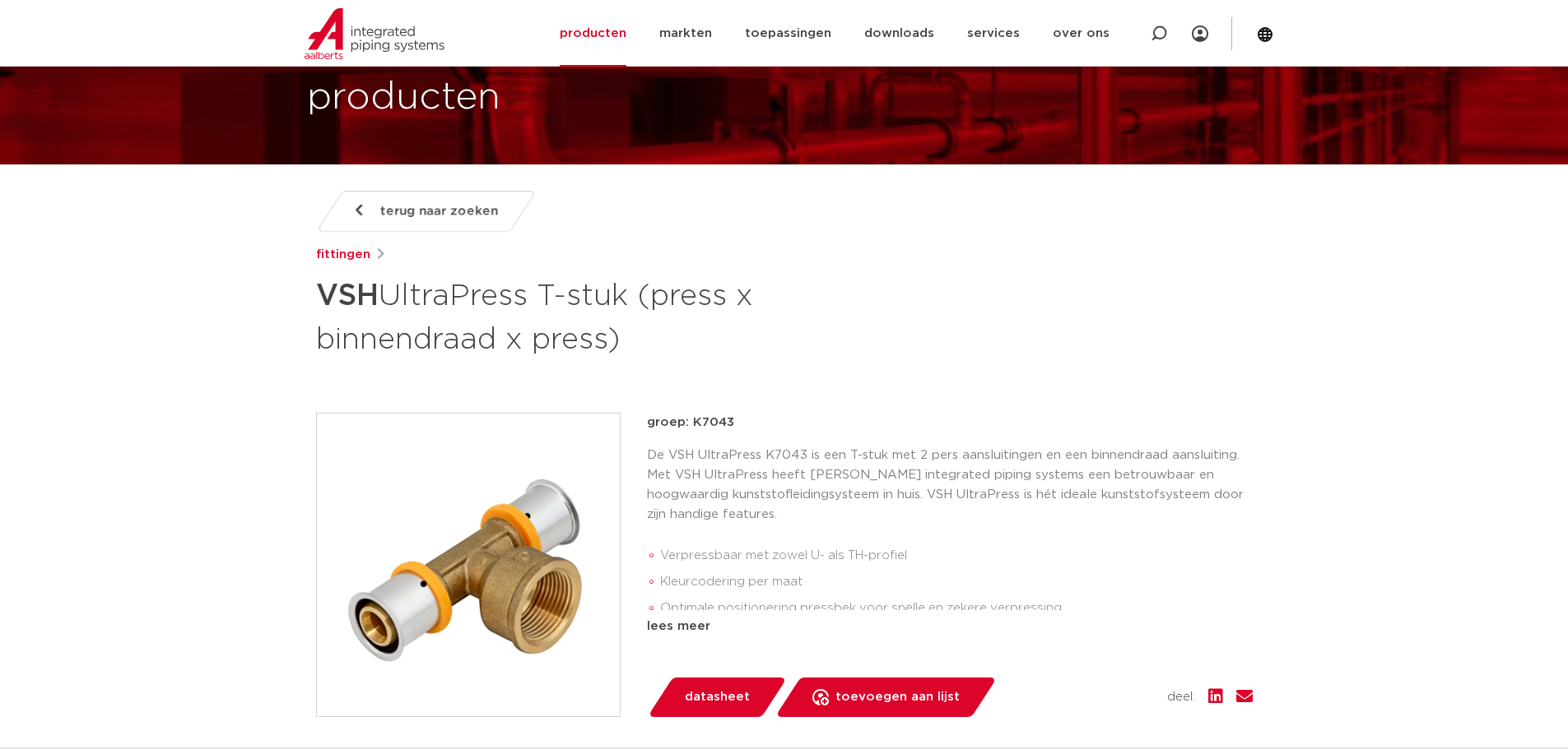
scroll to position [82, 0]
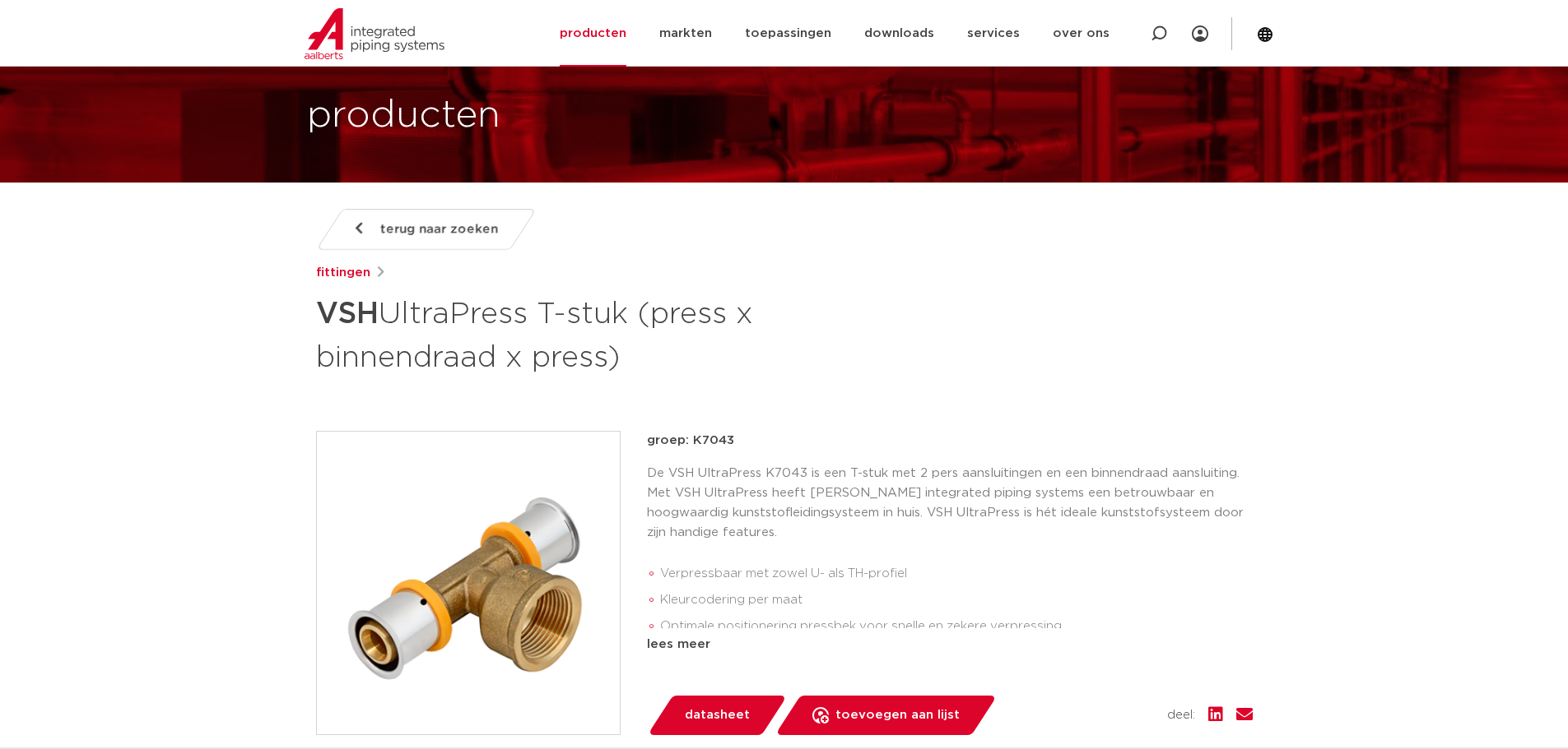
click at [403, 220] on span "terug naar zoeken" at bounding box center [439, 229] width 118 height 26
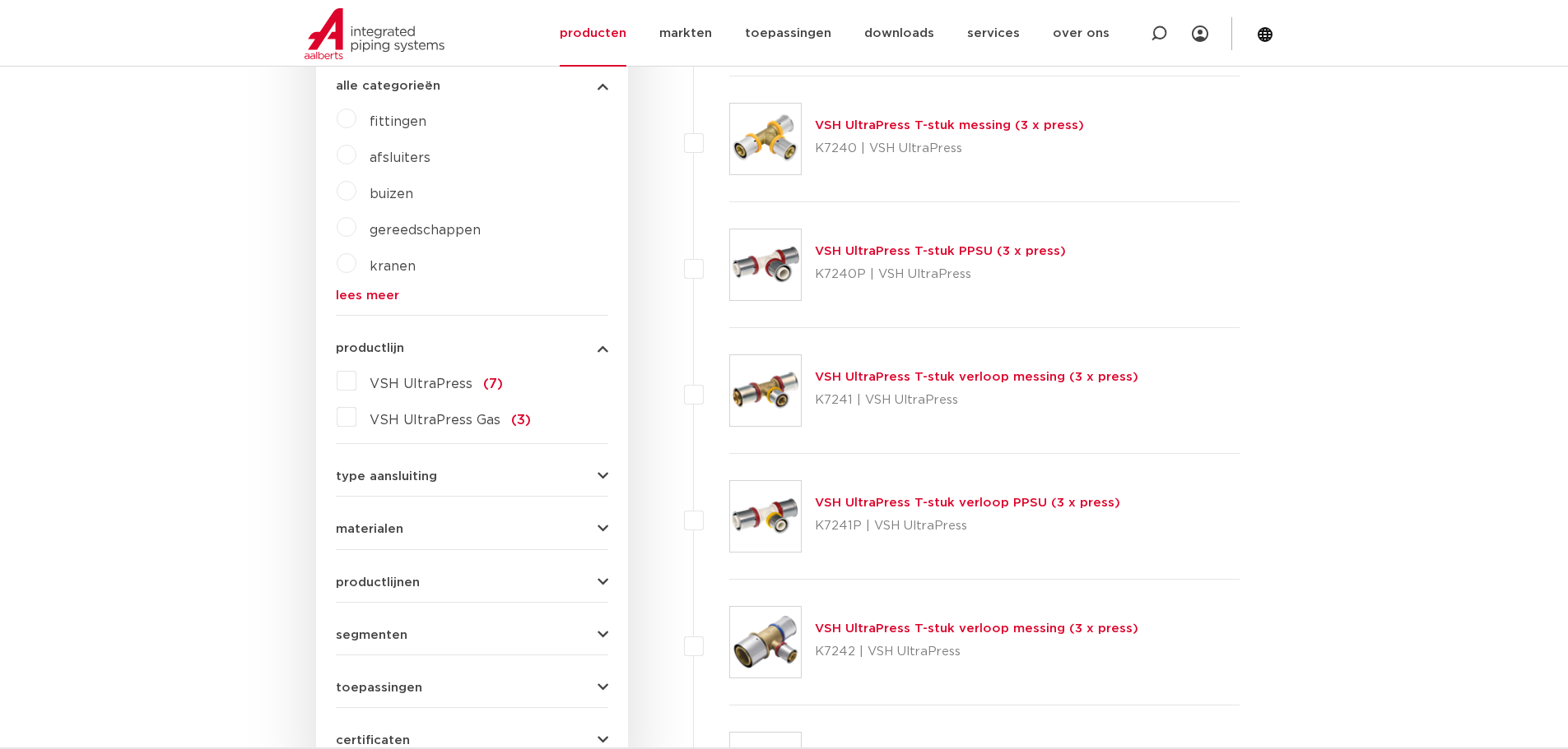
scroll to position [576, 0]
click at [419, 376] on span "VSH UltraPress" at bounding box center [421, 382] width 103 height 13
click at [0, 0] on input "VSH UltraPress (7)" at bounding box center [0, 0] width 0 height 0
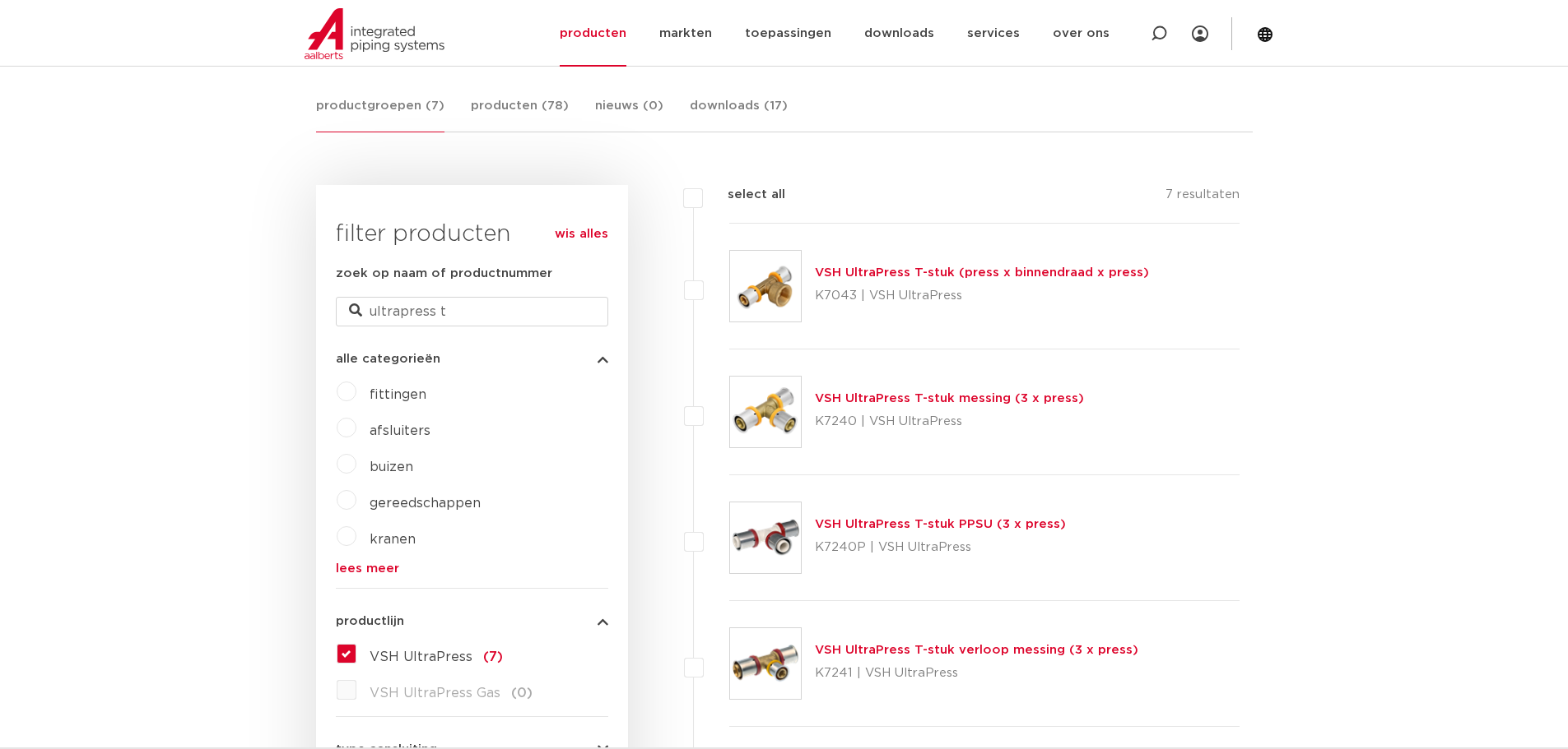
scroll to position [329, 0]
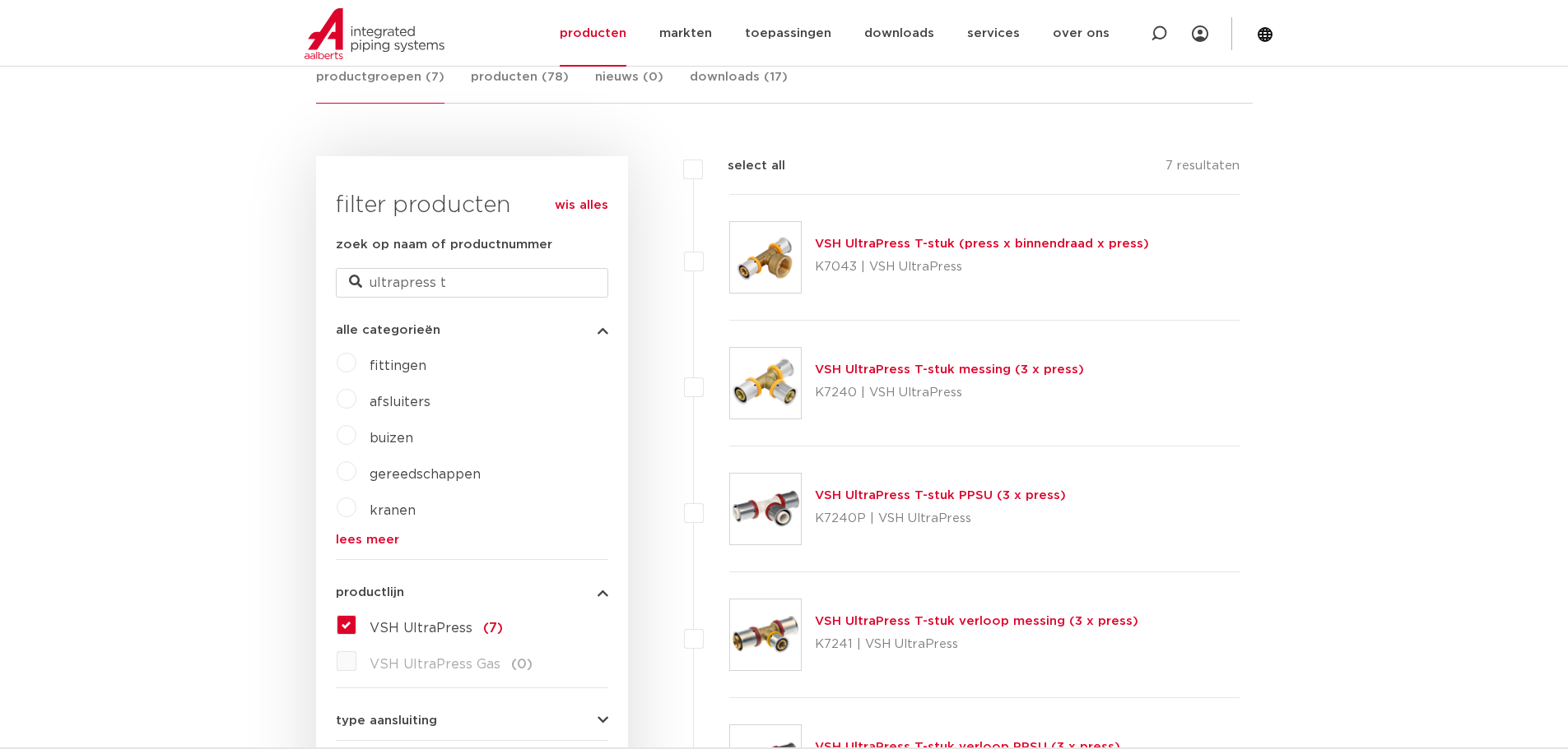
click at [729, 248] on label at bounding box center [729, 248] width 0 height 0
checkbox input "true"
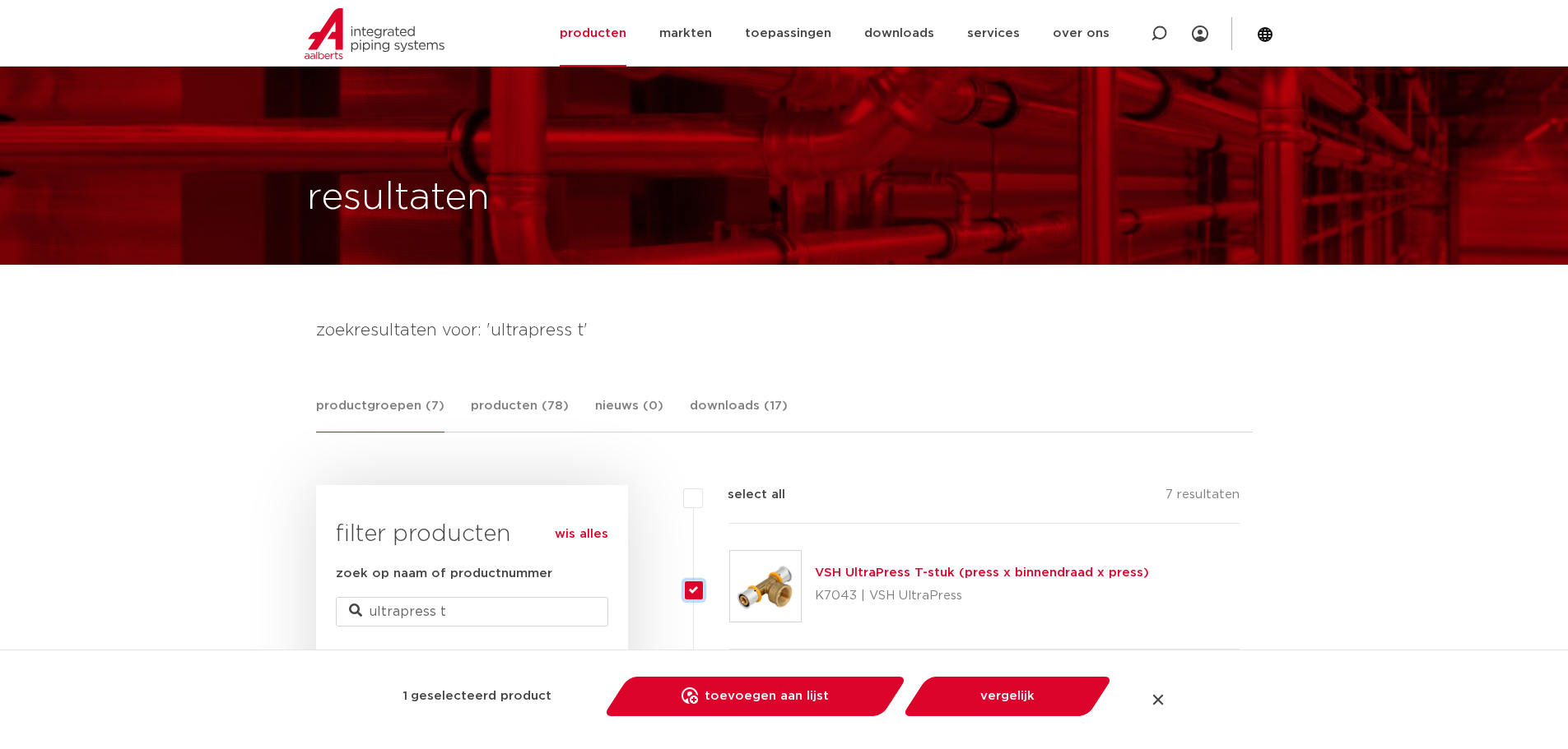
scroll to position [82, 0]
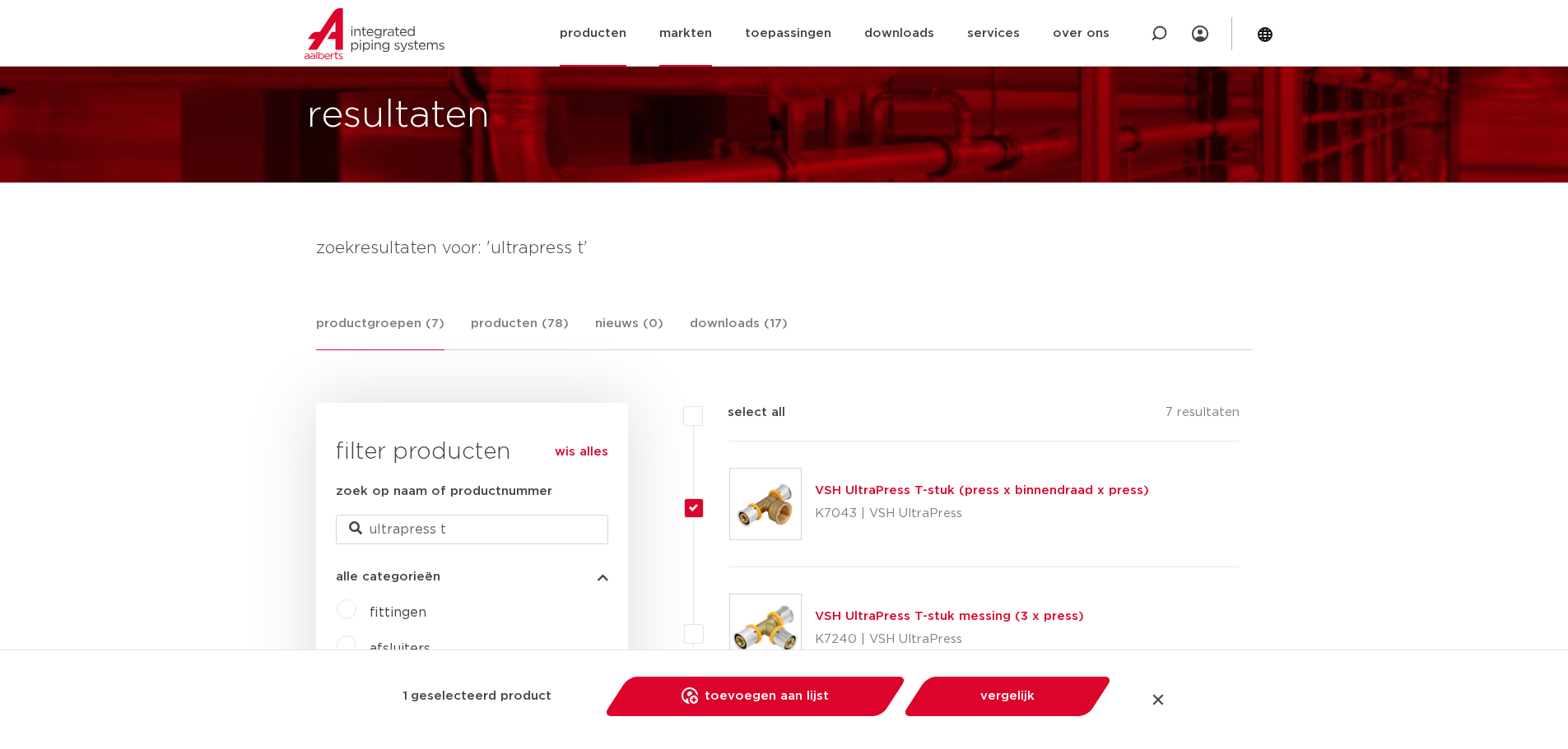
click at [712, 29] on link "markten" at bounding box center [685, 33] width 53 height 66
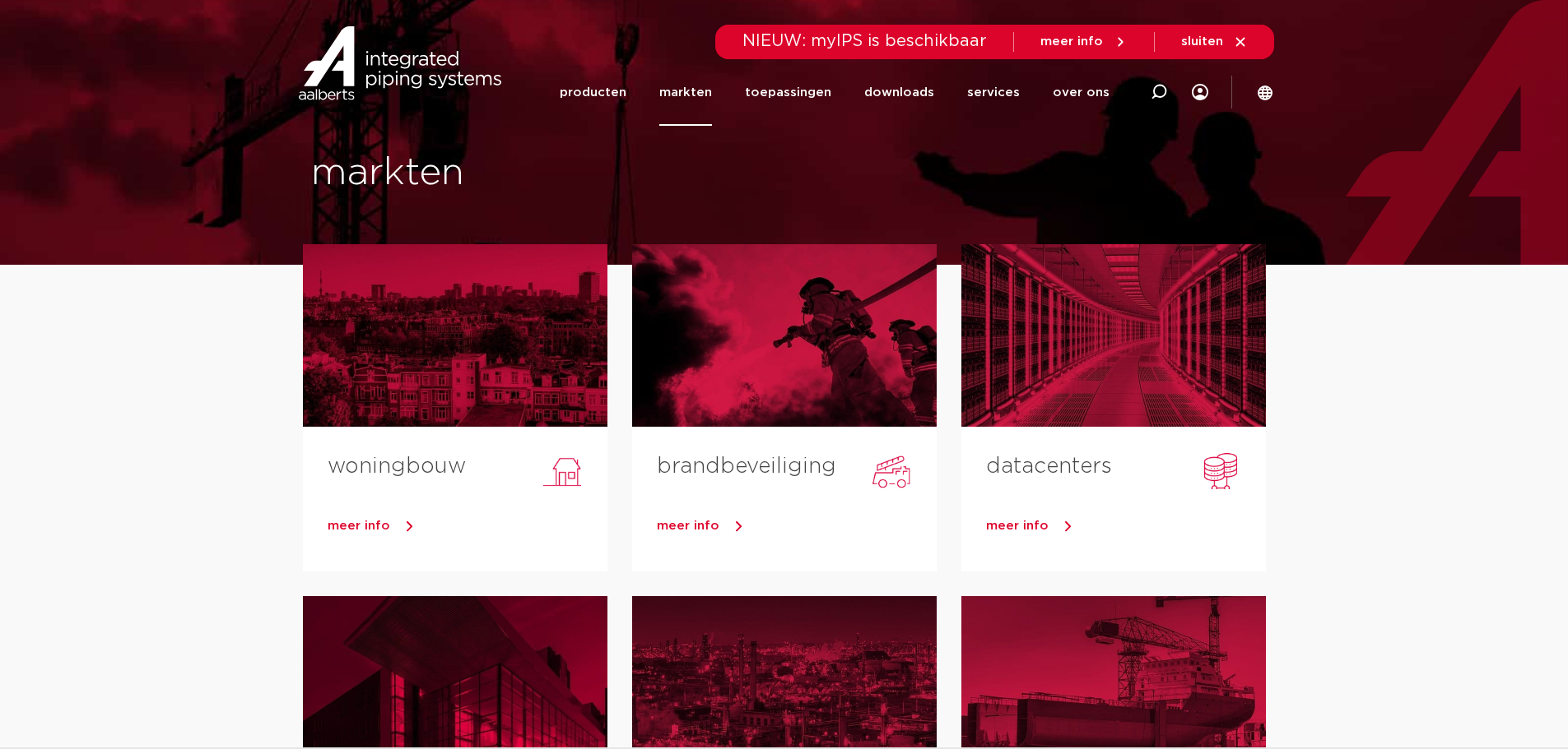
click at [1196, 39] on span "sluiten" at bounding box center [1202, 41] width 42 height 13
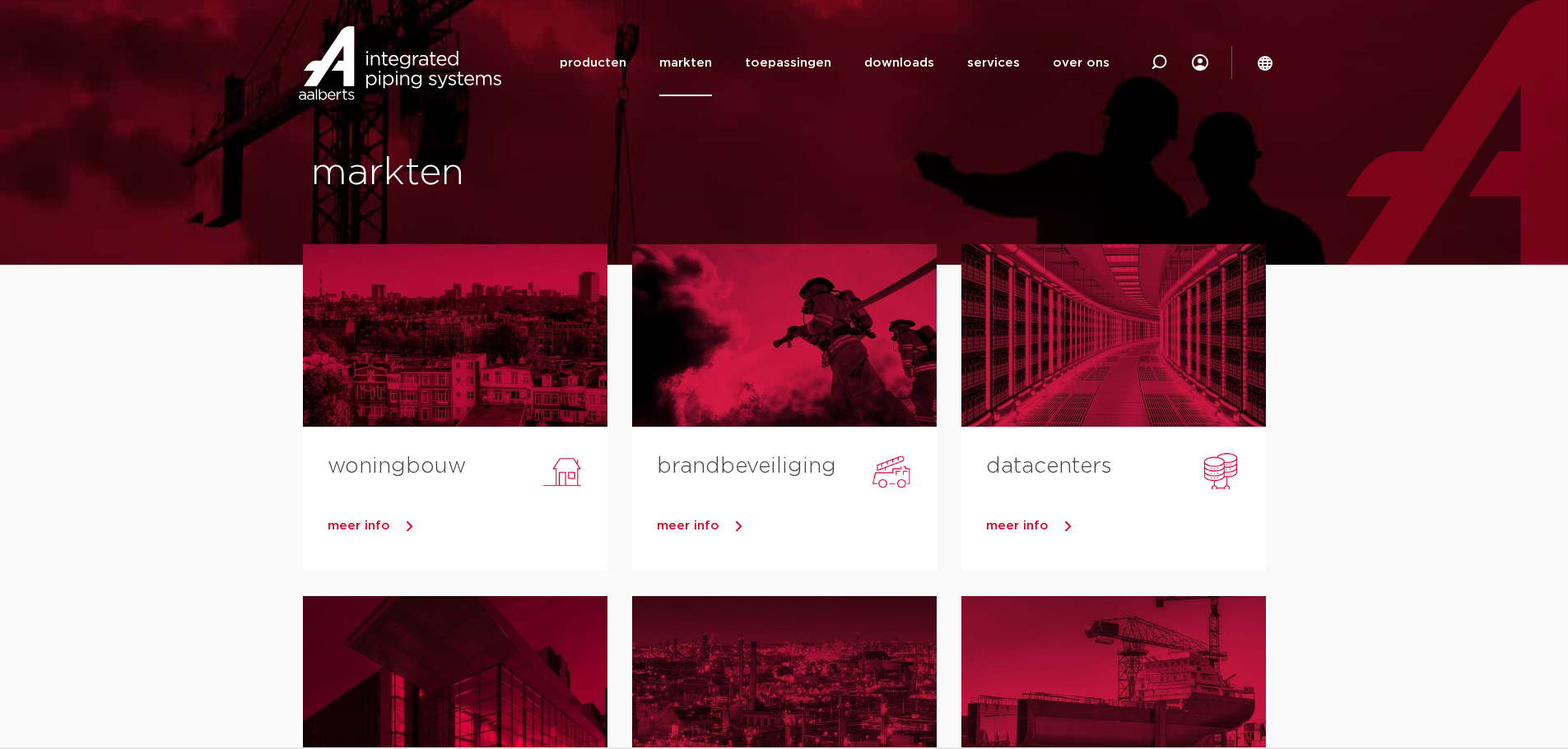
click at [604, 66] on link "producten" at bounding box center [593, 62] width 67 height 66
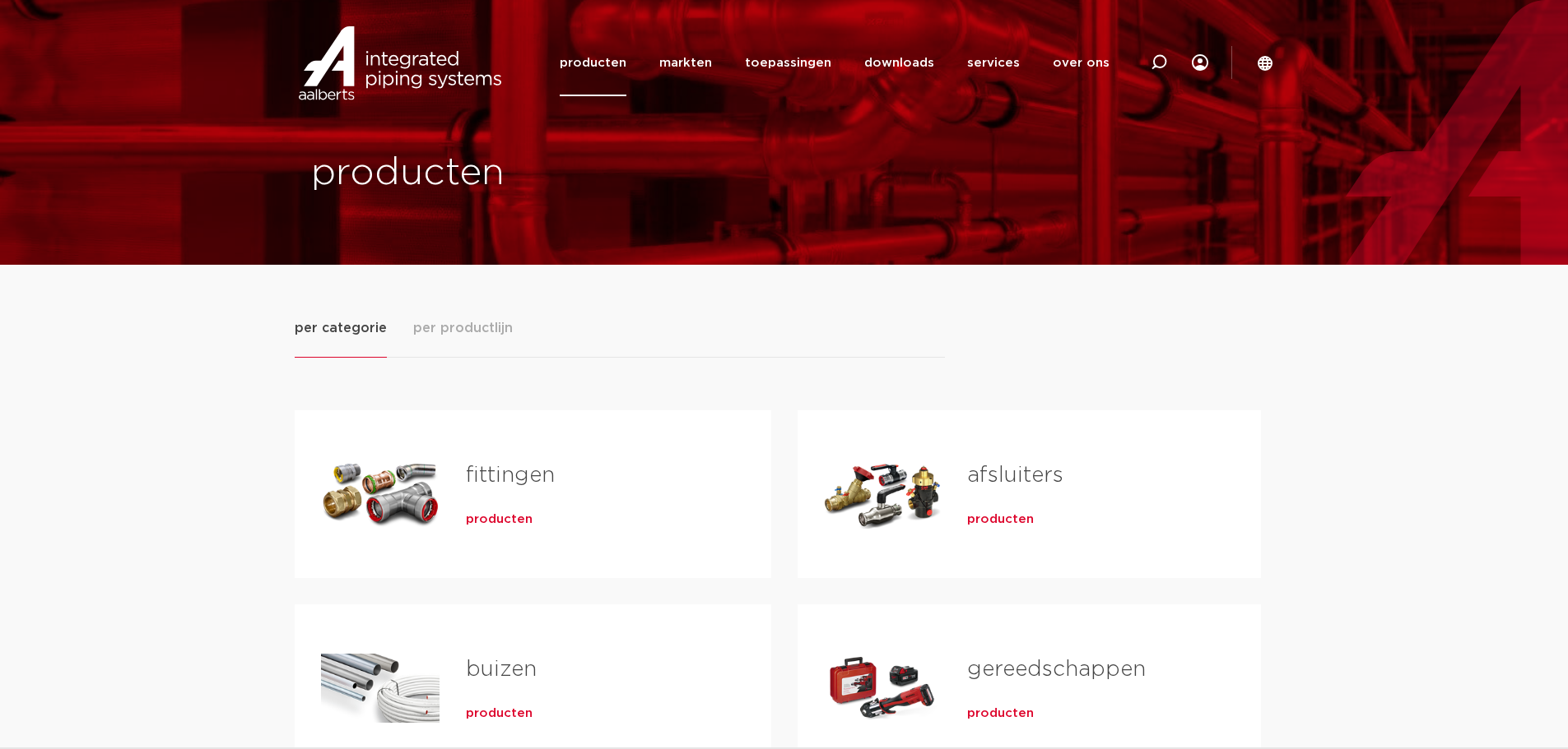
click at [339, 326] on span "per categorie" at bounding box center [340, 327] width 92 height 19
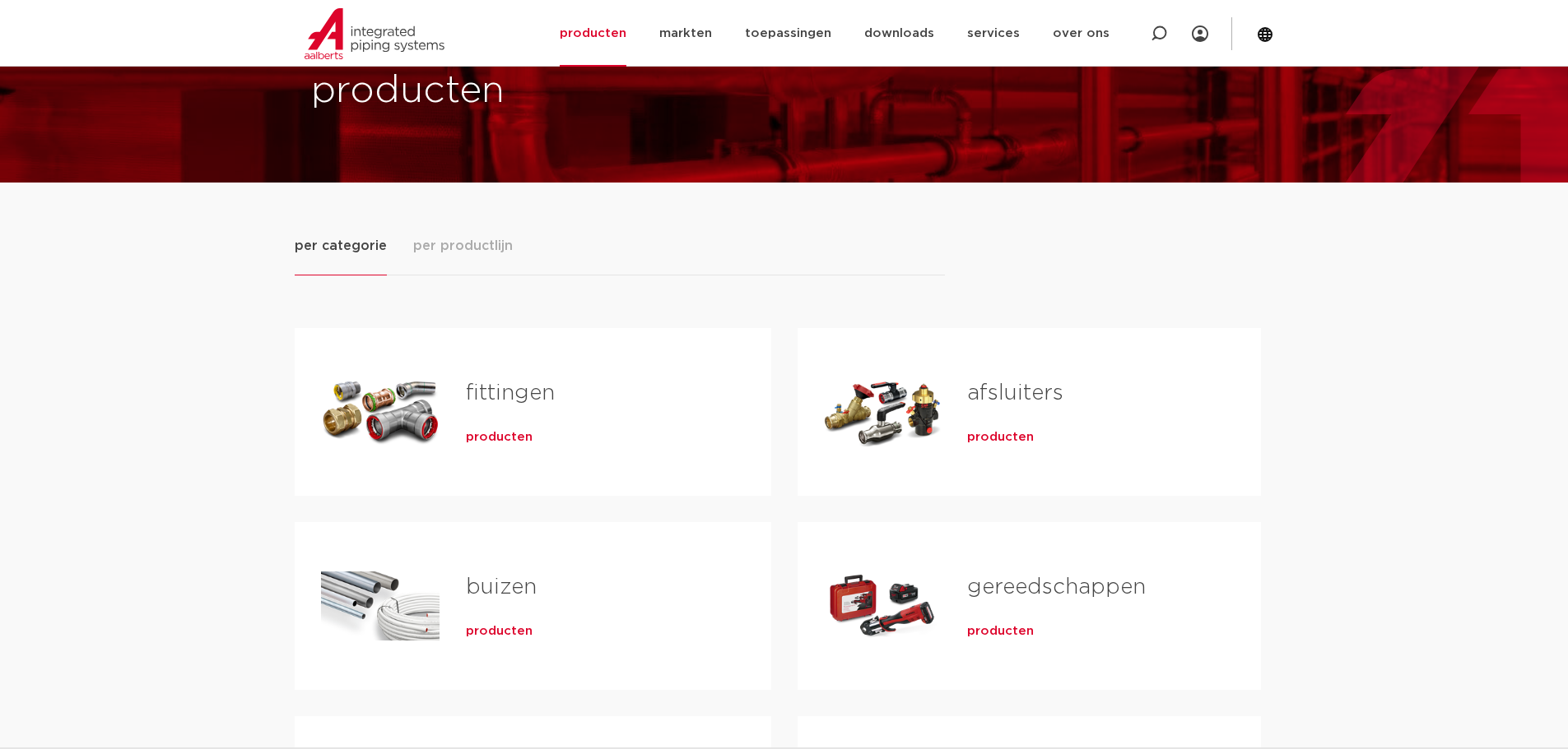
click at [488, 434] on span "producten" at bounding box center [499, 438] width 67 height 17
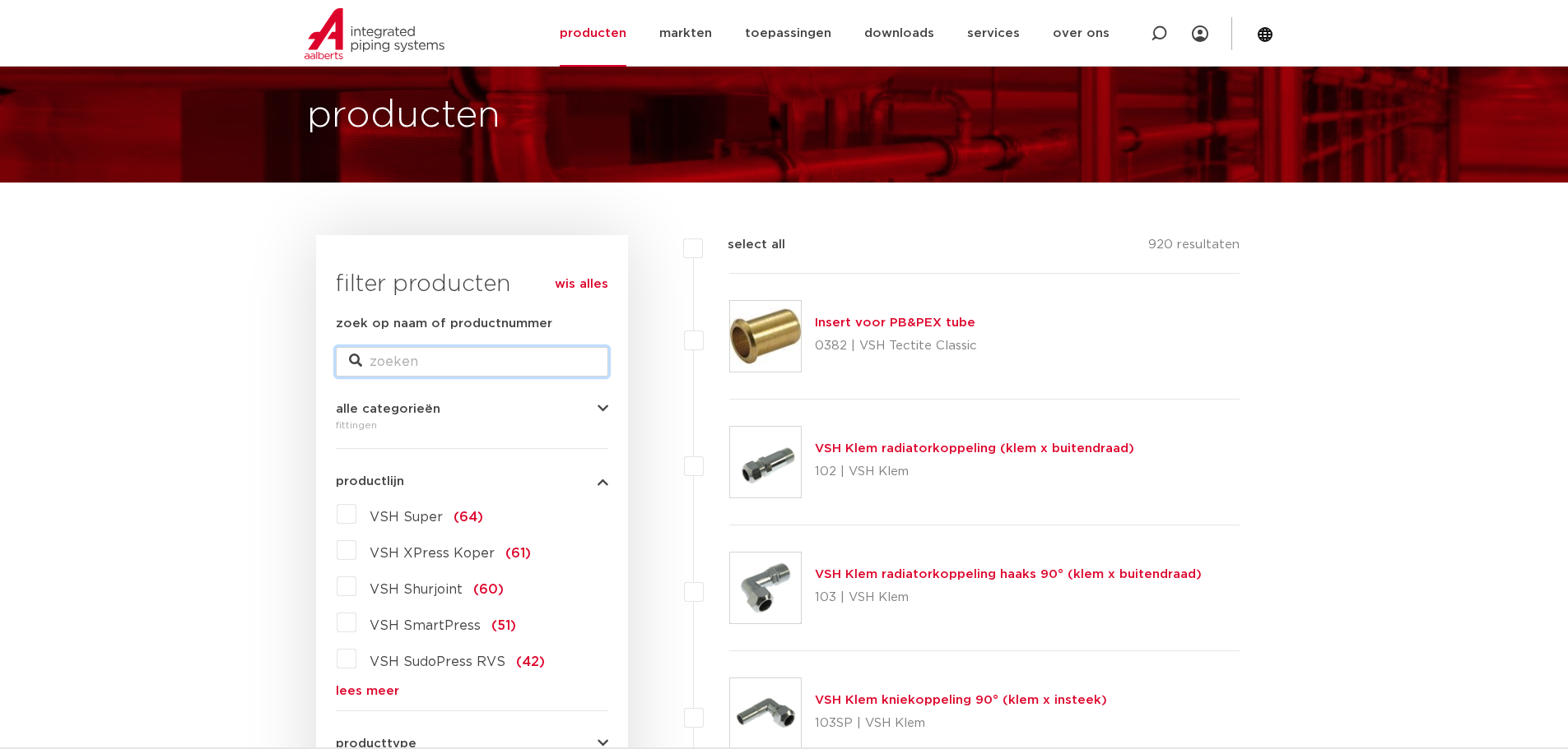
click at [397, 367] on input "zoek op naam of productnummer" at bounding box center [472, 361] width 272 height 29
type input "ultrapress"
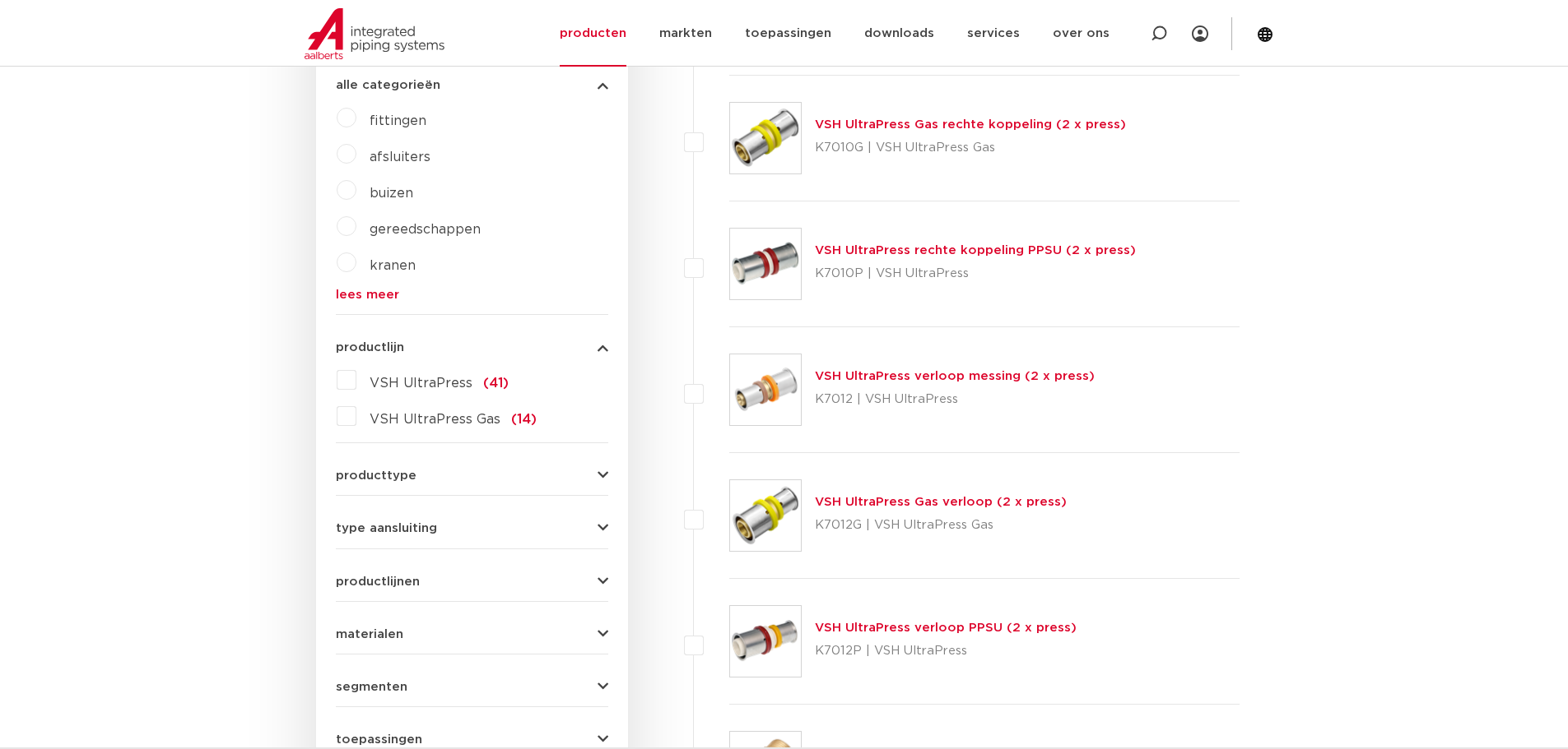
scroll to position [576, 0]
click at [372, 470] on span "producttype" at bounding box center [376, 474] width 81 height 13
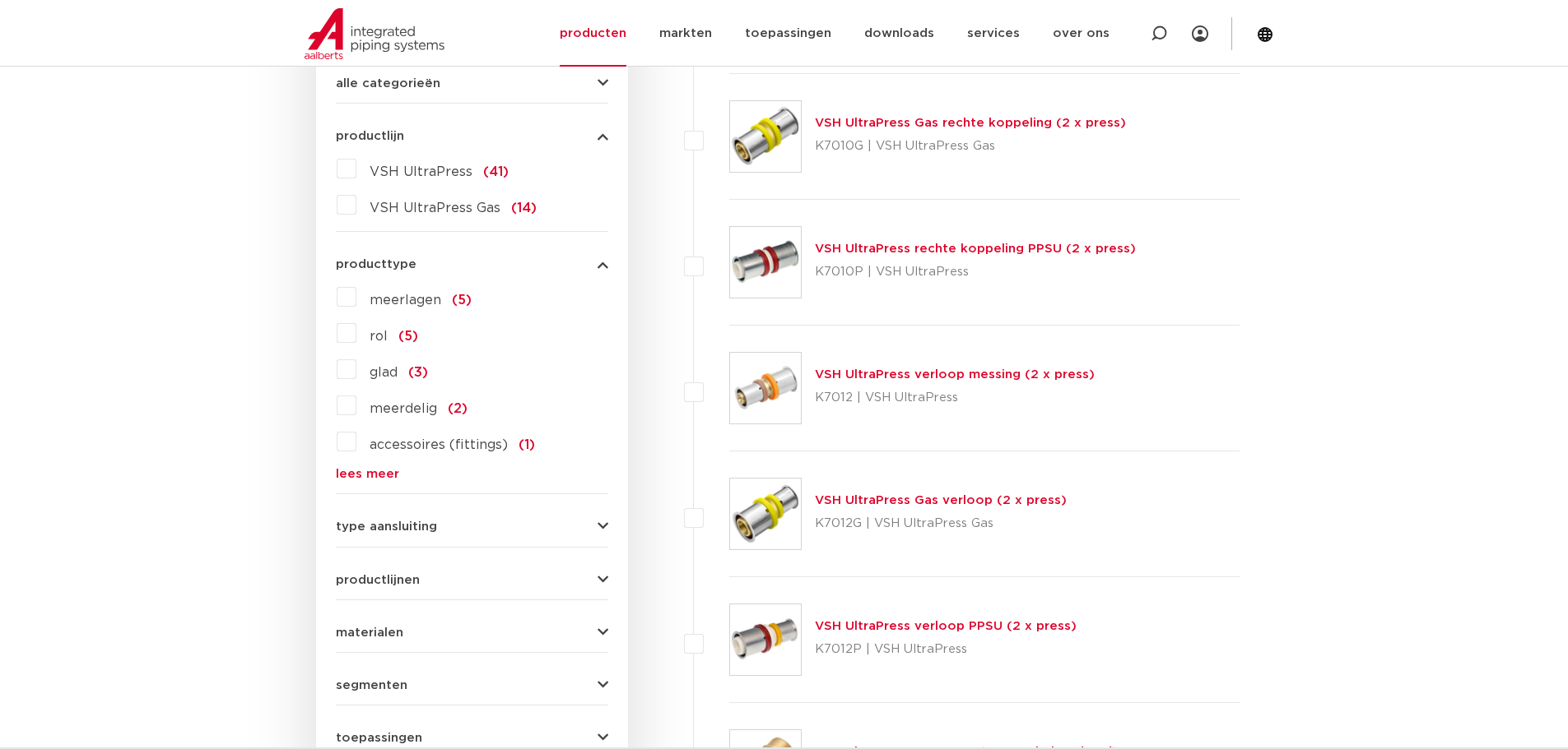
click at [385, 523] on span "type aansluiting" at bounding box center [387, 527] width 101 height 13
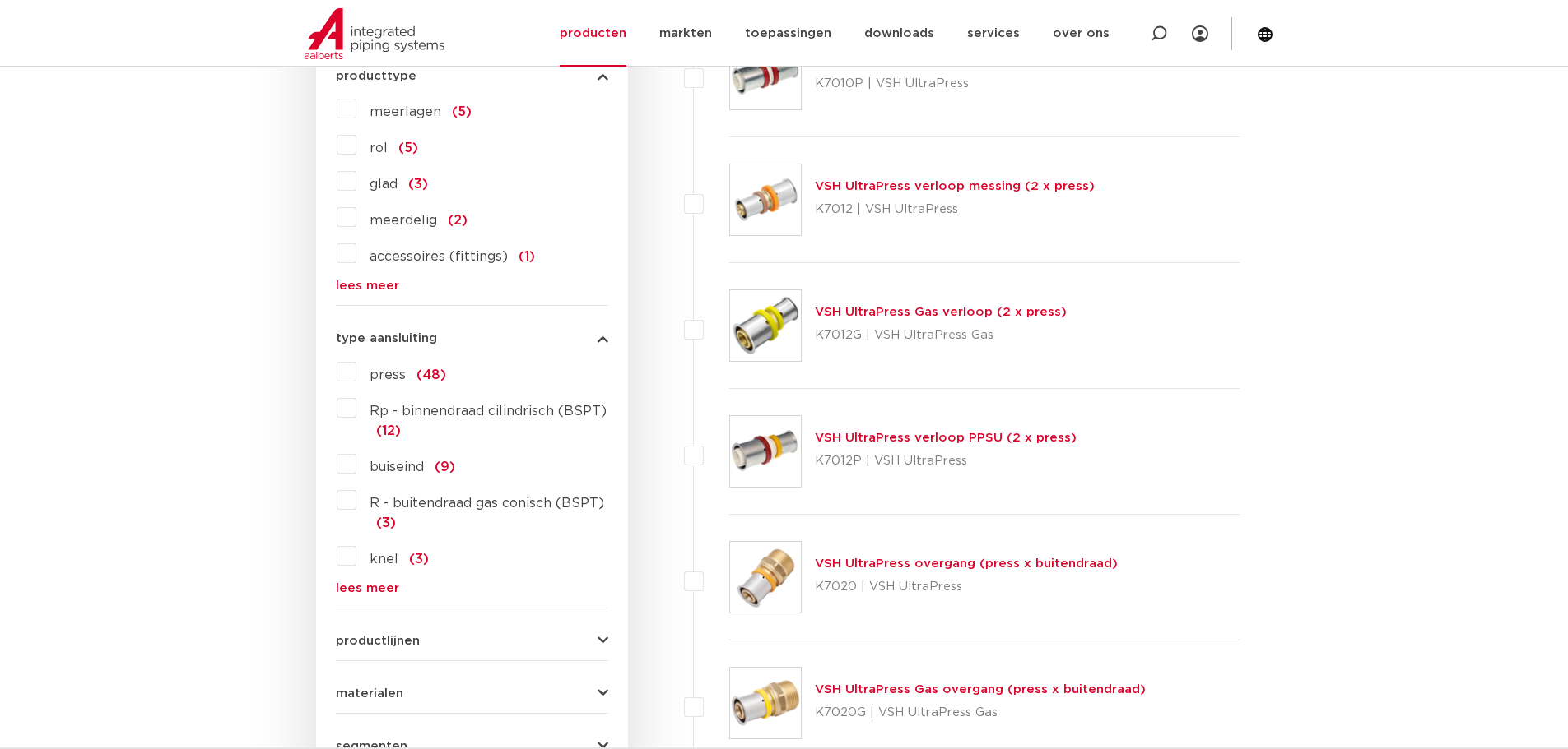
scroll to position [822, 0]
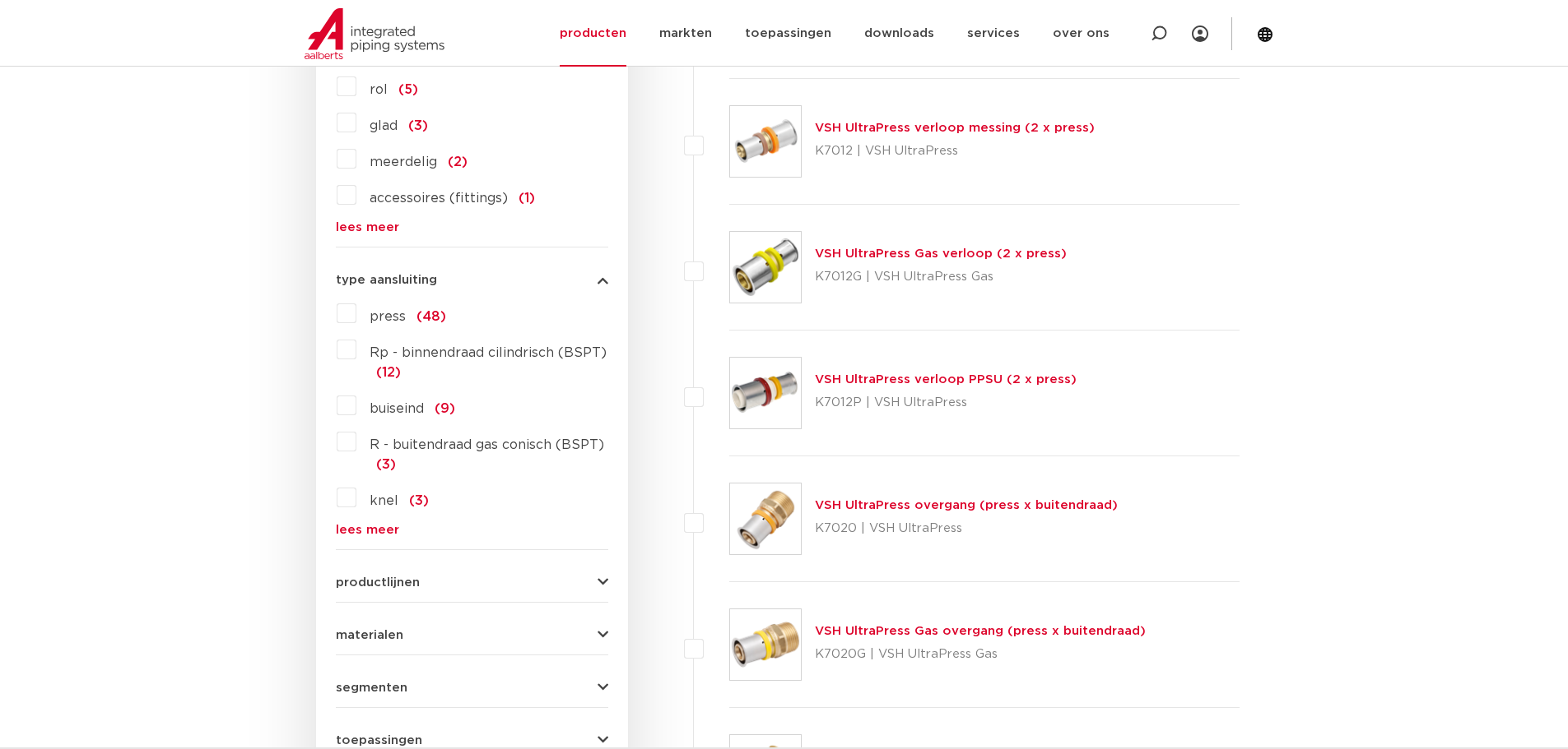
click at [385, 582] on span "productlijnen" at bounding box center [378, 582] width 84 height 13
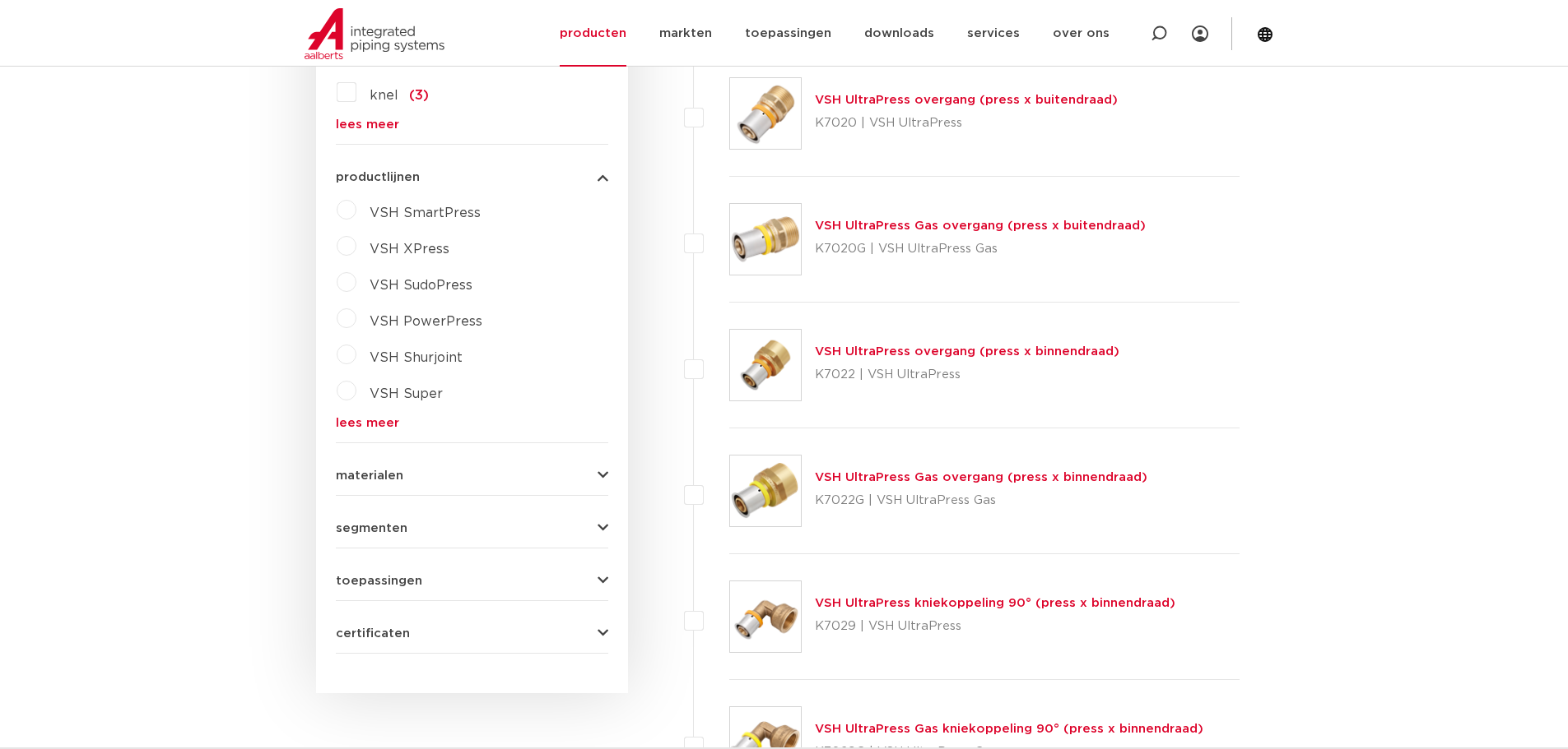
scroll to position [1234, 0]
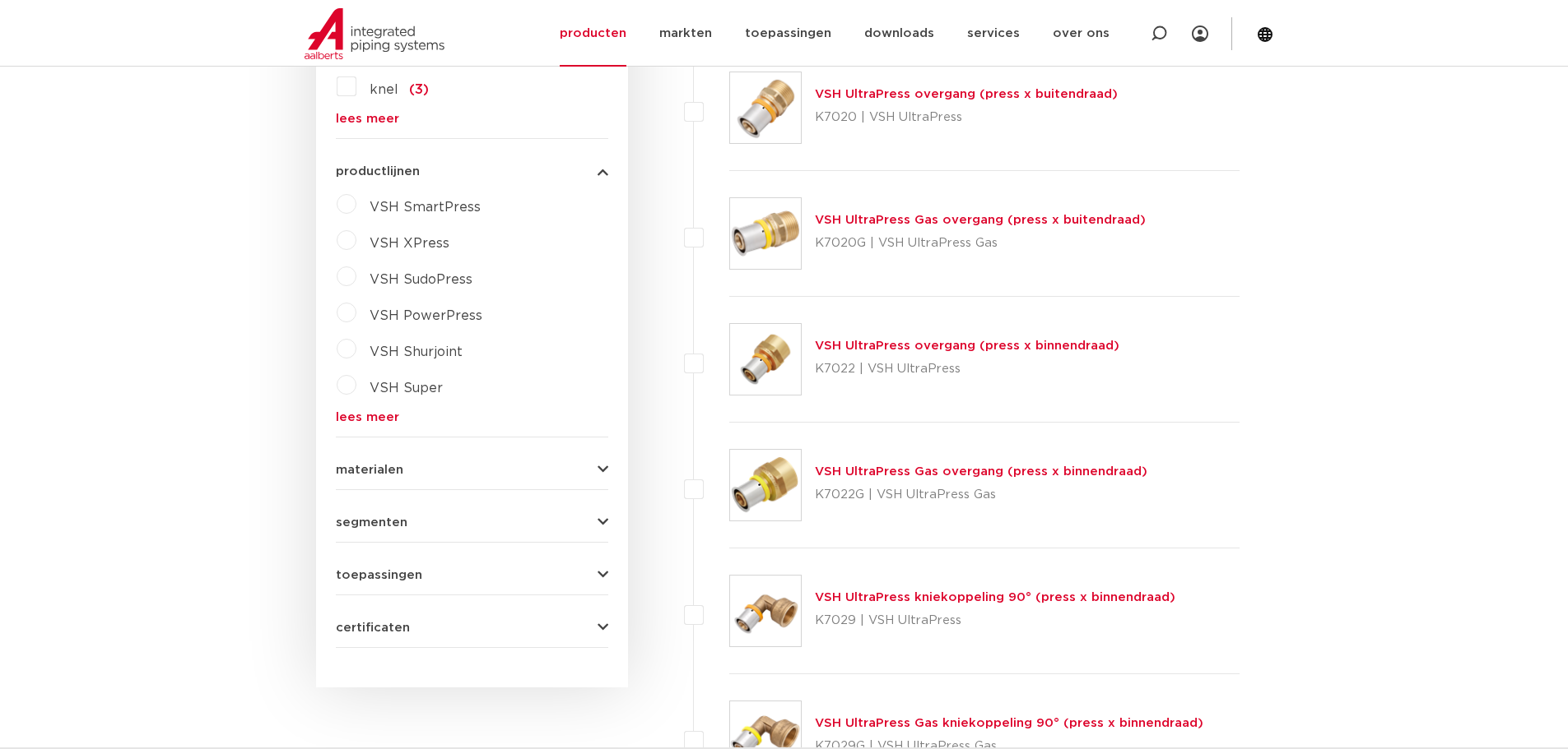
click at [370, 470] on span "materialen" at bounding box center [370, 470] width 67 height 13
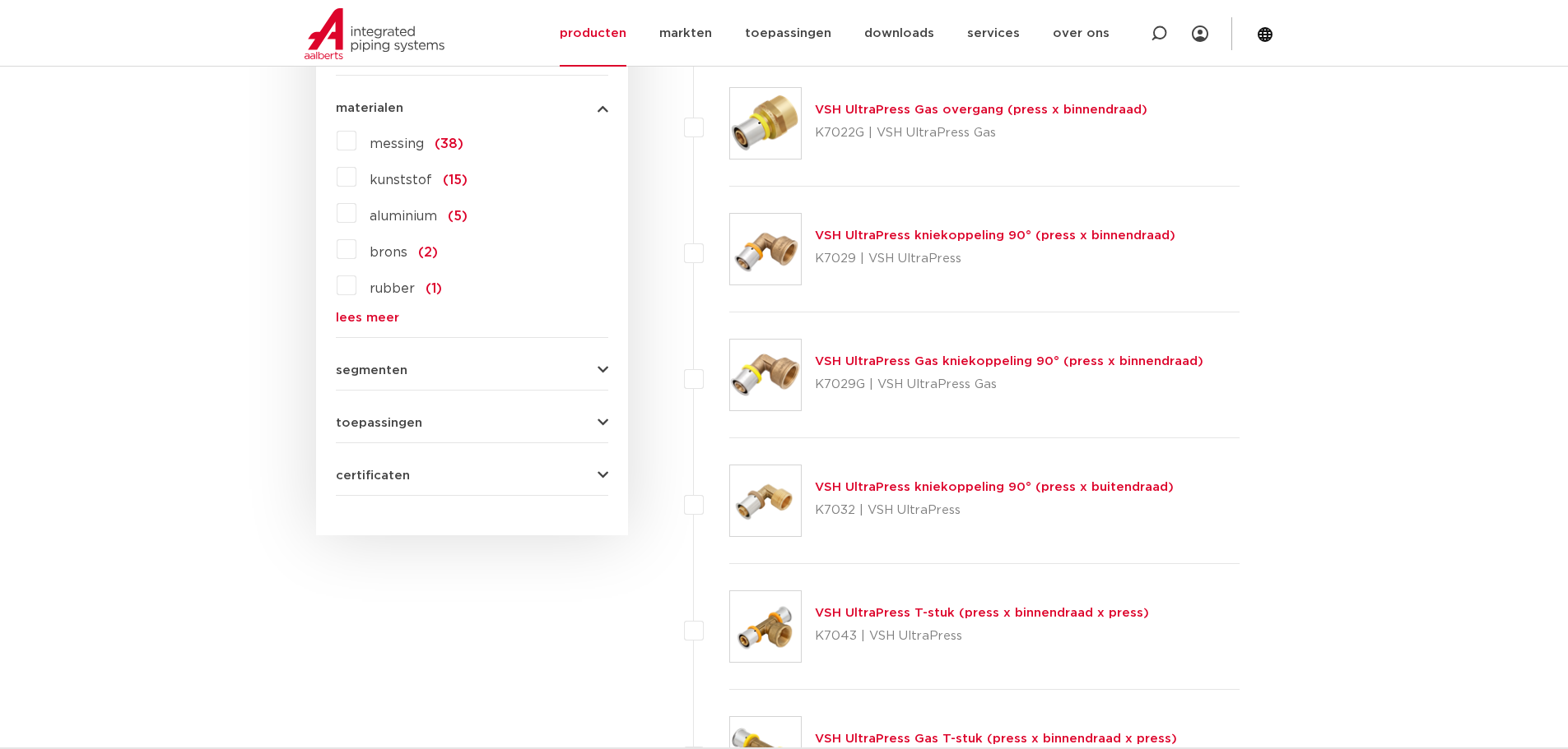
scroll to position [1727, 0]
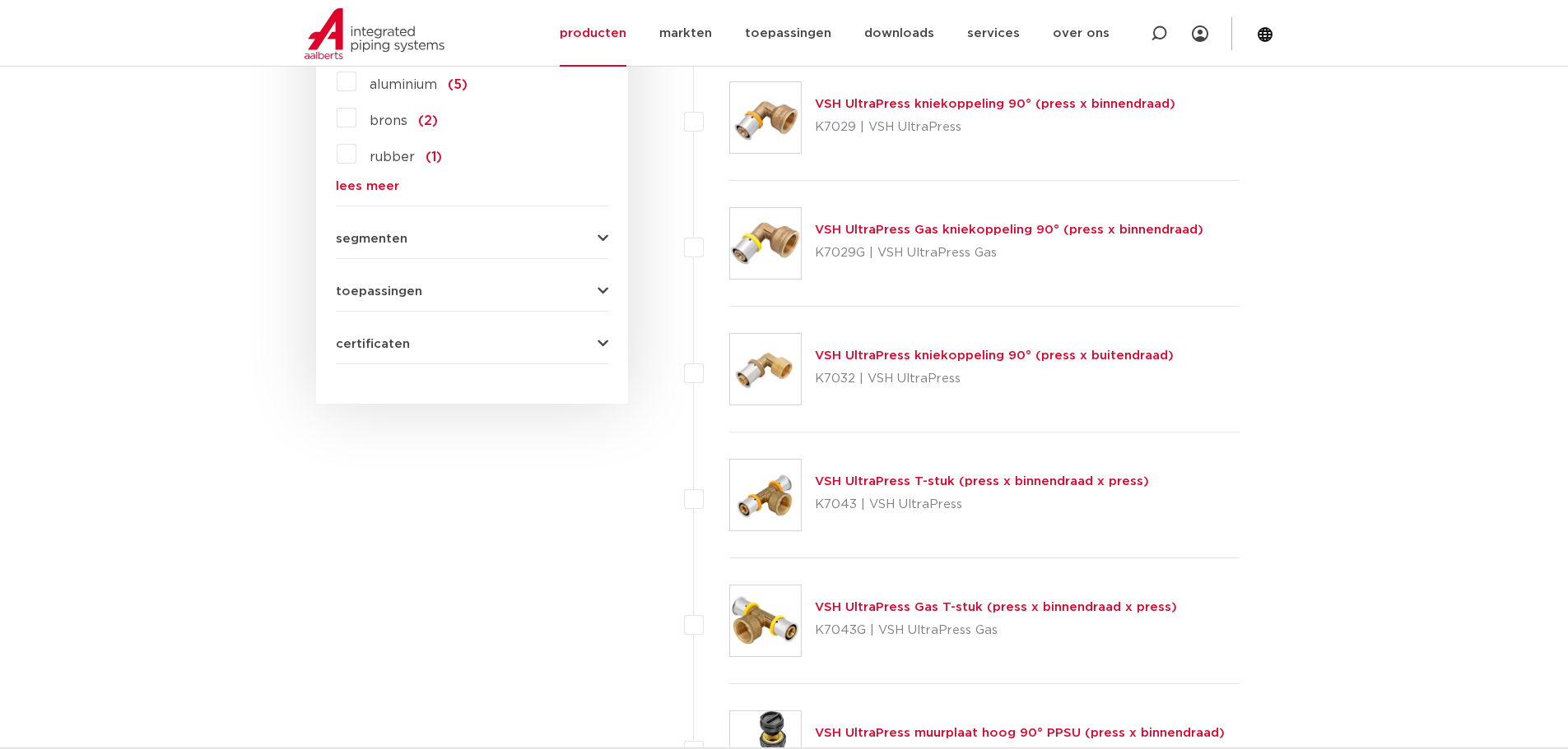
click at [925, 481] on link "VSH UltraPress T-stuk (press x binnendraad x press)" at bounding box center [981, 481] width 334 height 13
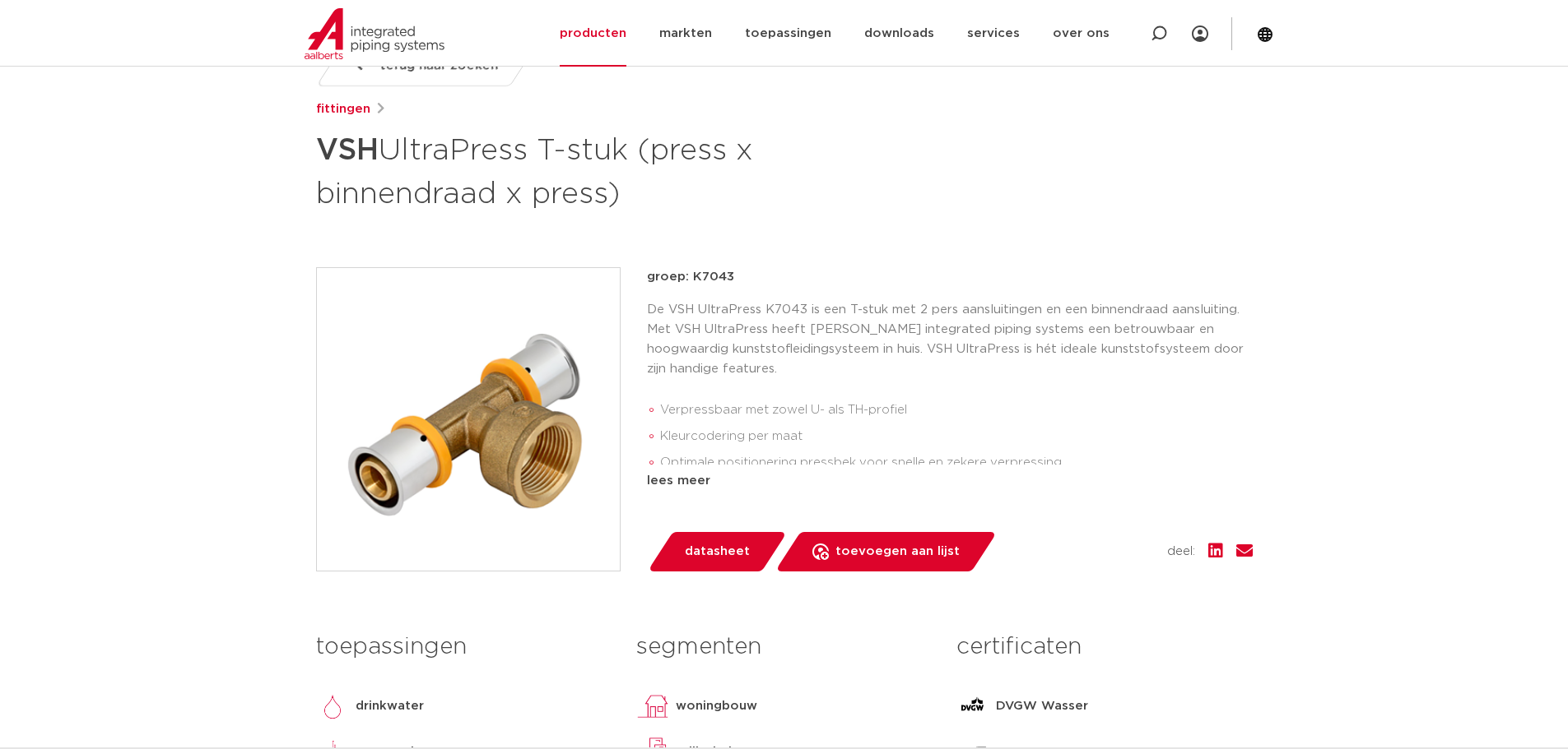
scroll to position [247, 0]
click at [536, 443] on img at bounding box center [468, 419] width 303 height 303
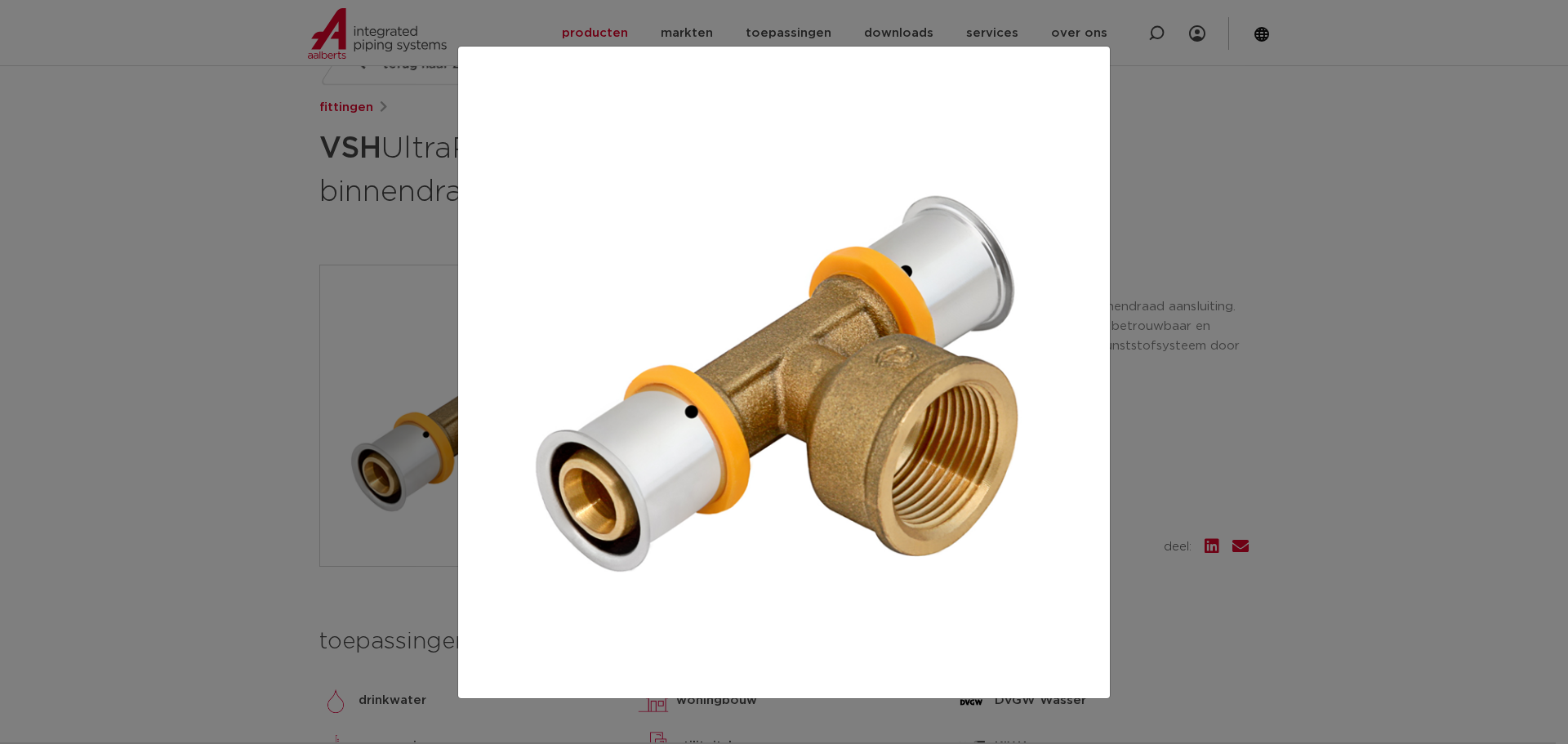
click at [532, 440] on img at bounding box center [784, 372] width 626 height 626
click at [754, 383] on img at bounding box center [784, 372] width 626 height 626
drag, startPoint x: 273, startPoint y: 398, endPoint x: 237, endPoint y: 401, distance: 36.1
click at [269, 397] on div at bounding box center [784, 372] width 1568 height 744
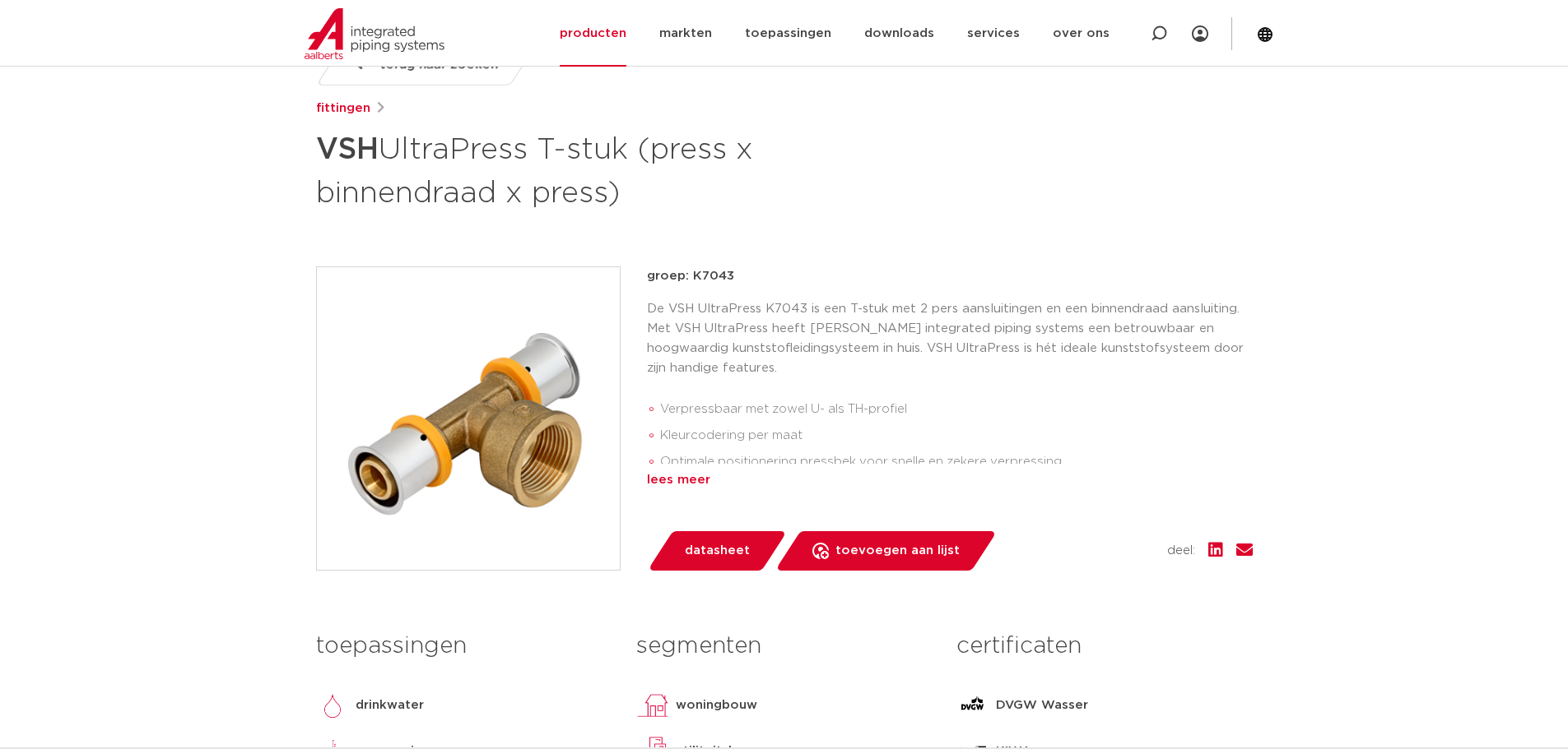
click at [677, 476] on div "lees meer" at bounding box center [949, 480] width 605 height 19
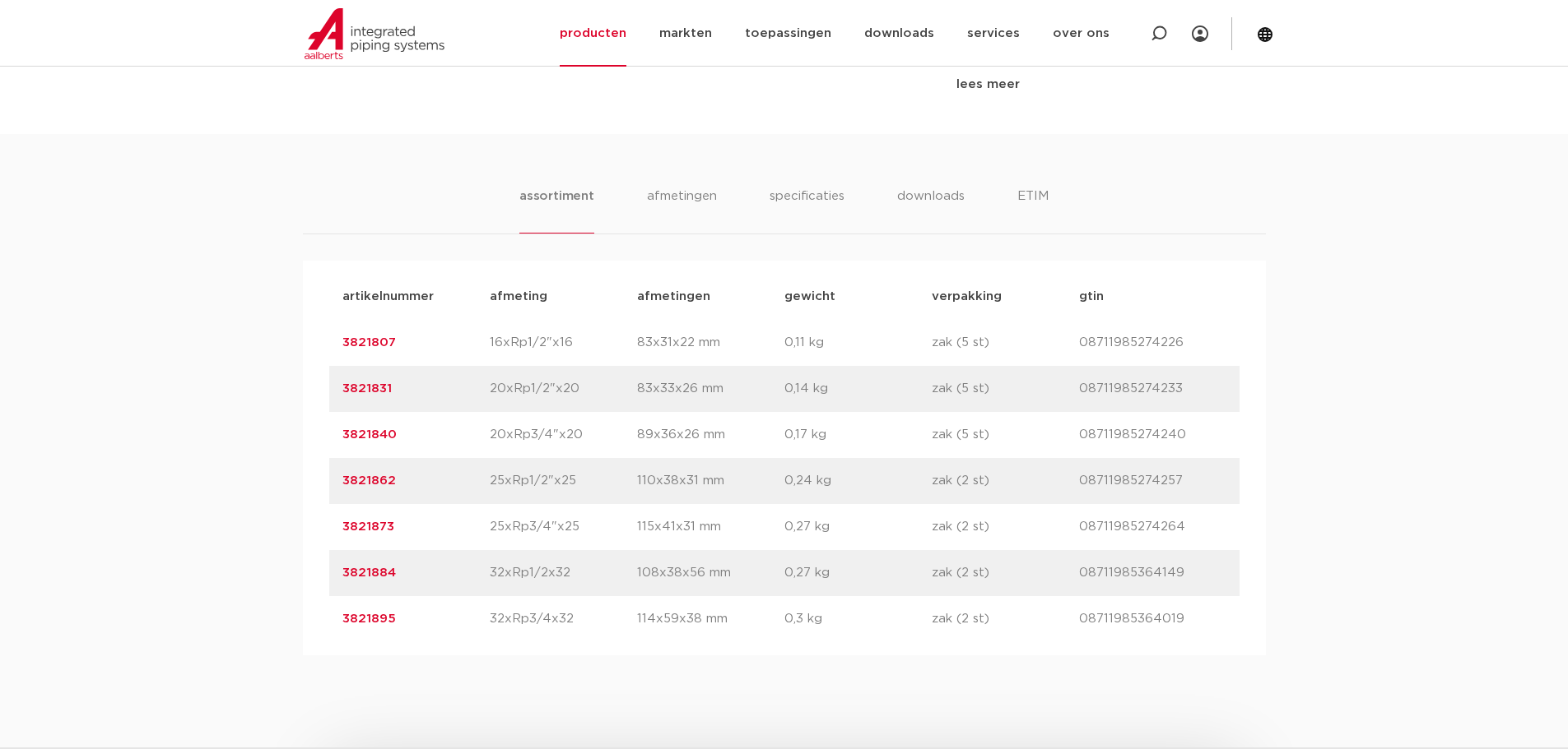
scroll to position [1069, 0]
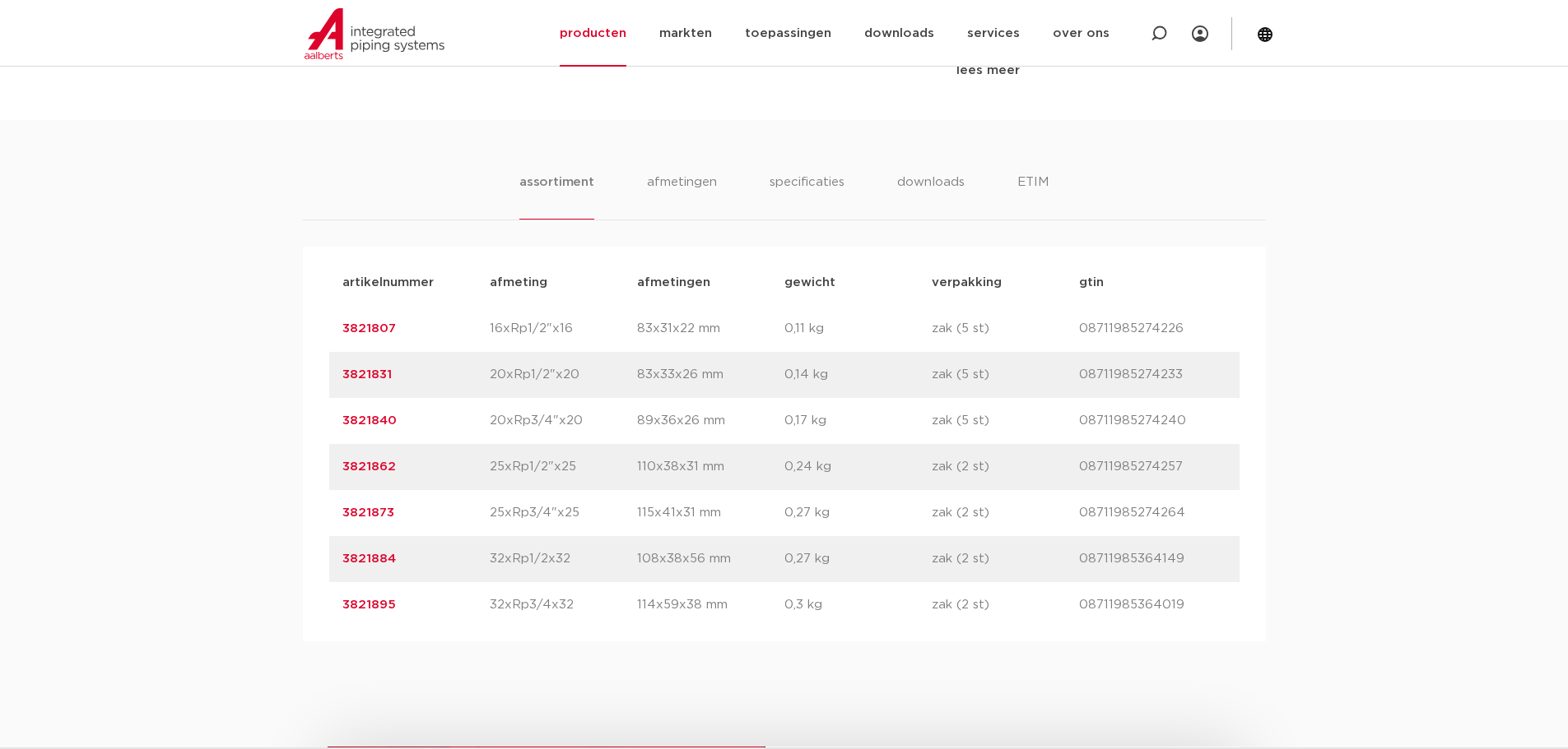
drag, startPoint x: 396, startPoint y: 333, endPoint x: 324, endPoint y: 324, distance: 72.6
click at [324, 324] on div "artikelnummer afmeting [GEOGRAPHIC_DATA] gewicht verpakking gtin artikelnummer …" at bounding box center [784, 444] width 963 height 395
copy link "3821807"
